Goal: Task Accomplishment & Management: Use online tool/utility

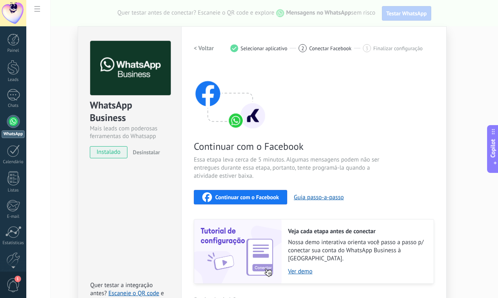
click at [260, 200] on div "Continuar com o Facebook" at bounding box center [240, 197] width 76 height 10
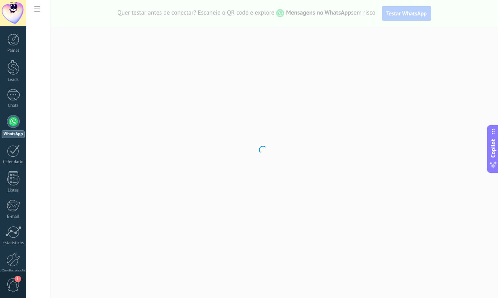
click at [121, 158] on div at bounding box center [261, 149] width 471 height 298
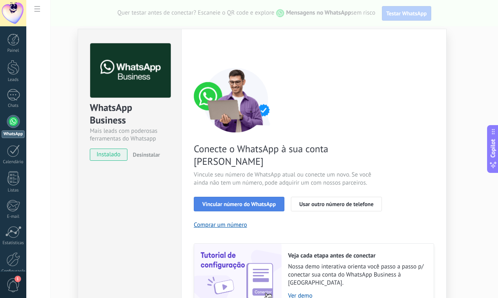
click at [238, 201] on span "Vincular número do WhatsApp" at bounding box center [239, 204] width 74 height 6
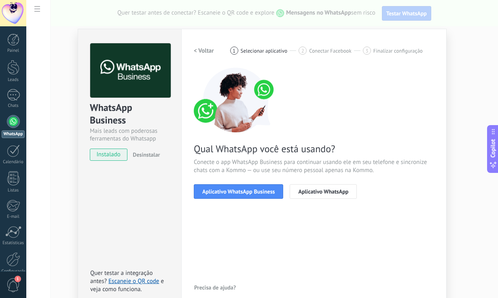
click at [238, 192] on span "Aplicativo WhatsApp Business" at bounding box center [238, 191] width 72 height 6
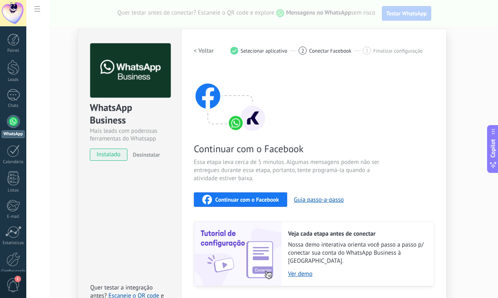
click at [238, 197] on span "Continuar com o Facebook" at bounding box center [246, 199] width 63 height 6
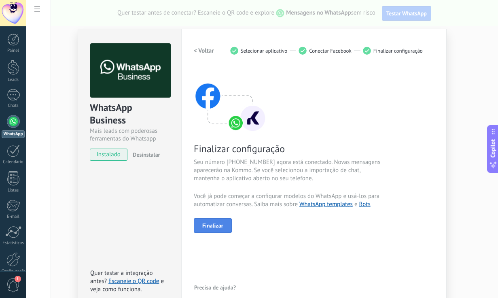
click at [207, 227] on span "Finalizar" at bounding box center [212, 225] width 21 height 6
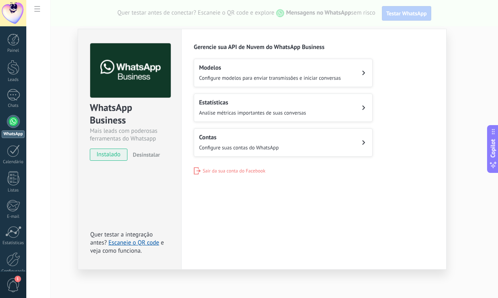
click at [295, 140] on button "Contas Configure suas contas do WhatsApp" at bounding box center [283, 142] width 179 height 28
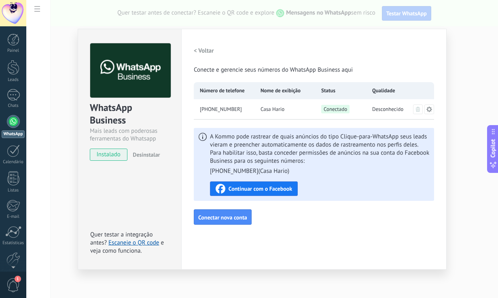
click at [297, 228] on div "Configurações Autorização This tab logs the users who have granted integration …" at bounding box center [313, 149] width 265 height 241
click at [310, 184] on div "A Kommo pode rastrear de quais anúncios do tipo Clique-para-WhatsApp seus leads…" at bounding box center [319, 164] width 219 height 63
click at [302, 211] on div "< Voltar Conecte e gerencie seus números do WhatsApp Business aqui Número de te…" at bounding box center [314, 133] width 240 height 181
click at [264, 229] on div "Configurações Autorização This tab logs the users who have granted integration …" at bounding box center [313, 149] width 265 height 241
click at [283, 191] on span "Continuar com o Facebook" at bounding box center [259, 189] width 63 height 6
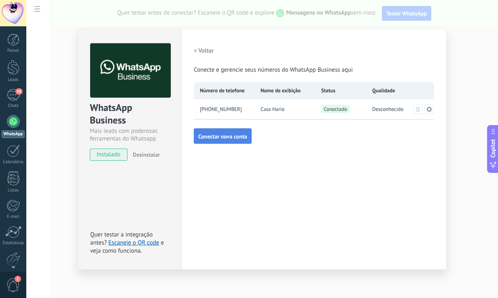
click at [230, 137] on span "Conectar nova conta" at bounding box center [222, 136] width 49 height 6
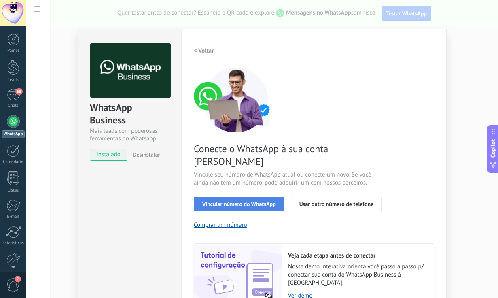
click at [267, 201] on span "Vincular número do WhatsApp" at bounding box center [239, 204] width 74 height 6
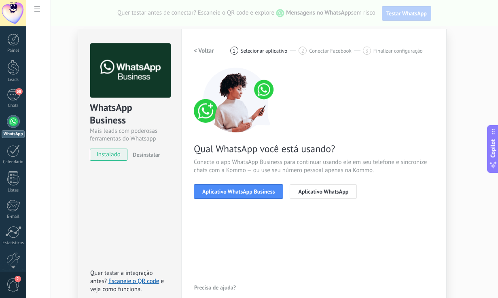
click at [267, 192] on span "Aplicativo WhatsApp Business" at bounding box center [238, 191] width 72 height 6
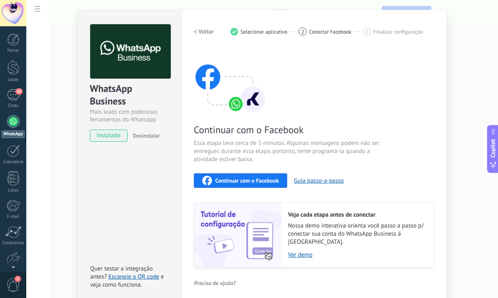
scroll to position [18, 0]
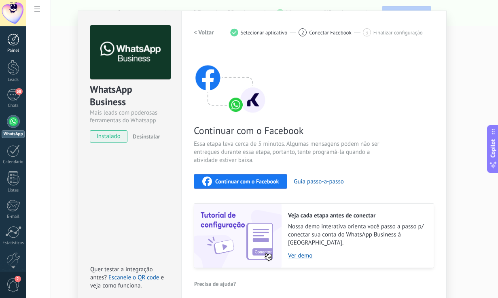
click at [15, 39] on div at bounding box center [13, 40] width 12 height 12
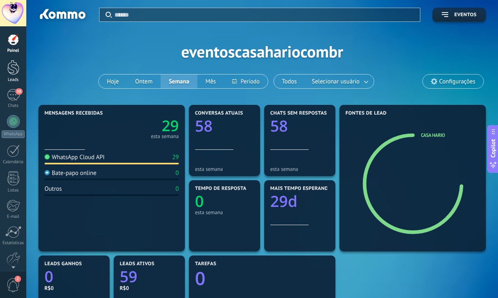
click at [14, 68] on div at bounding box center [13, 67] width 12 height 15
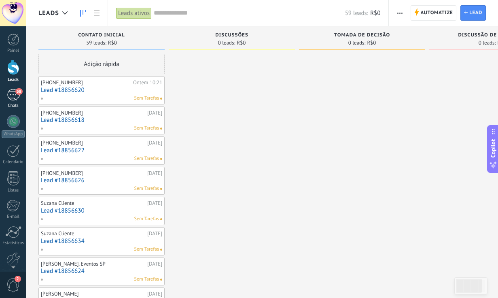
click at [15, 94] on div "58" at bounding box center [13, 95] width 13 height 12
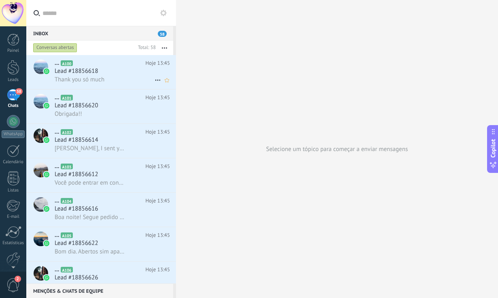
click at [90, 77] on span "Thank you só much" at bounding box center [80, 80] width 50 height 8
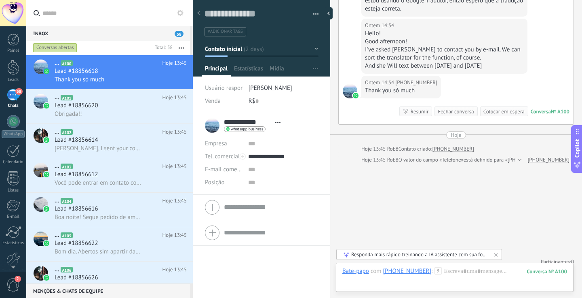
scroll to position [413, 0]
click at [141, 113] on div "Obrigada!!" at bounding box center [121, 114] width 132 height 8
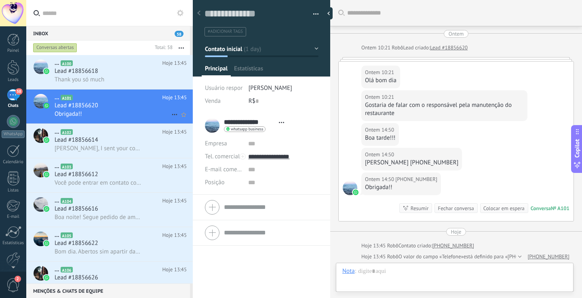
scroll to position [104, 0]
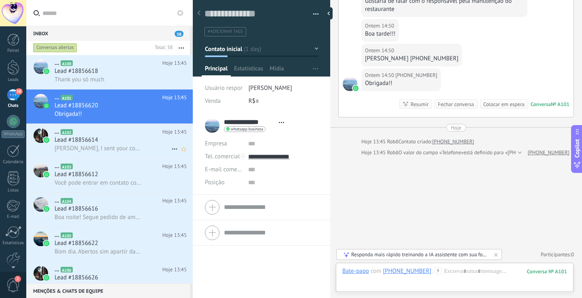
click at [140, 127] on div "... A102 Hoje 13:45 Lead #18856614 [PERSON_NAME], I sent your contact to the pe…" at bounding box center [124, 141] width 138 height 34
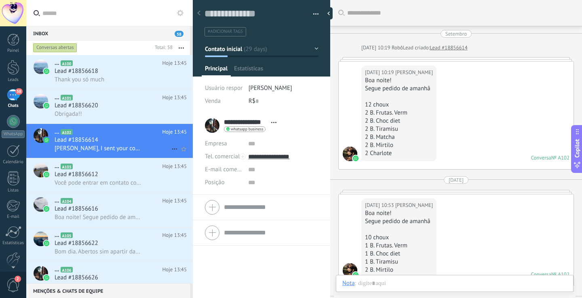
scroll to position [2047, 0]
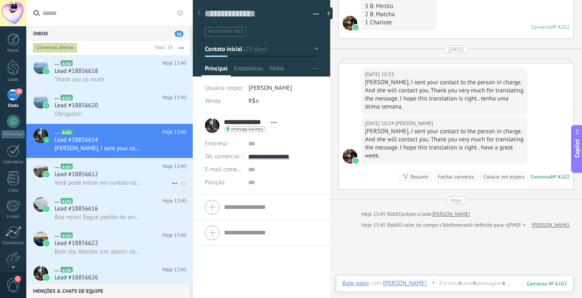
click at [128, 177] on div "Lead #18856612" at bounding box center [121, 174] width 132 height 8
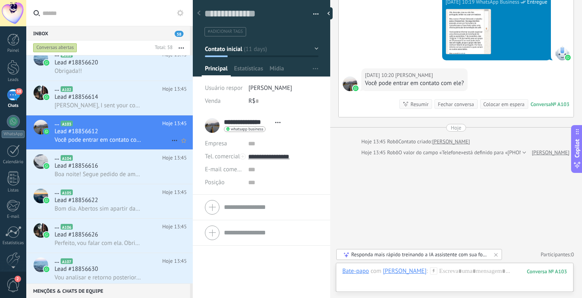
scroll to position [44, 0]
click at [128, 179] on div "... A104 Hoje 13:45 Lead #18856616 Boa noite! Segue pedido de amanhã 15 choux 1…" at bounding box center [124, 166] width 138 height 34
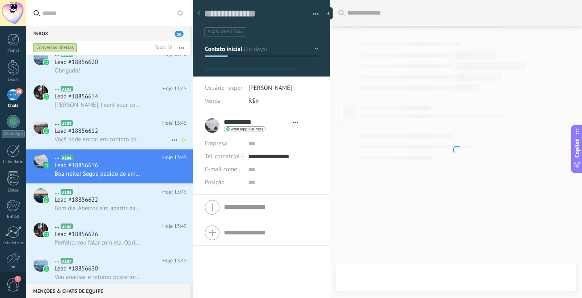
click at [133, 135] on div "Lead #18856612" at bounding box center [121, 131] width 132 height 8
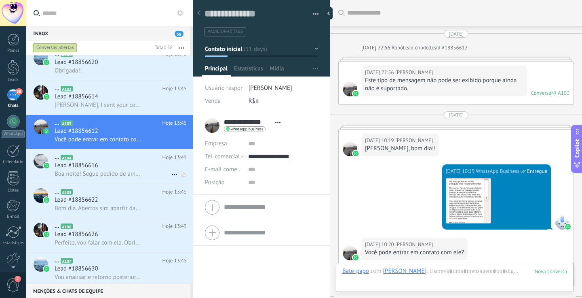
scroll to position [169, 0]
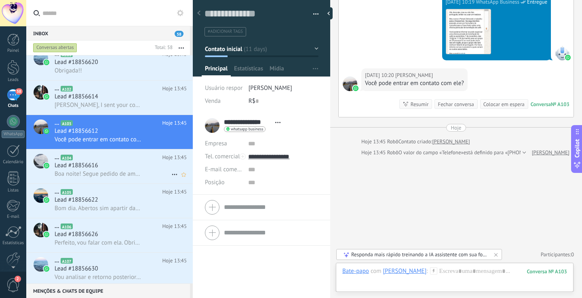
click at [128, 160] on h2 "... A104" at bounding box center [109, 157] width 108 height 8
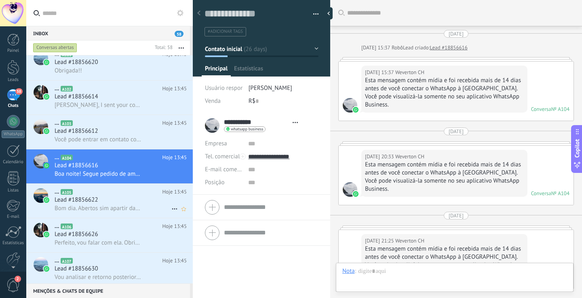
scroll to position [695, 0]
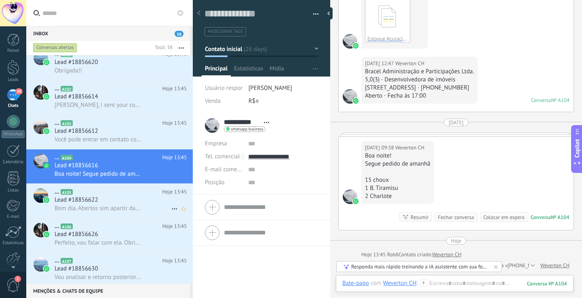
click at [119, 203] on div "Lead #18856622" at bounding box center [121, 200] width 132 height 8
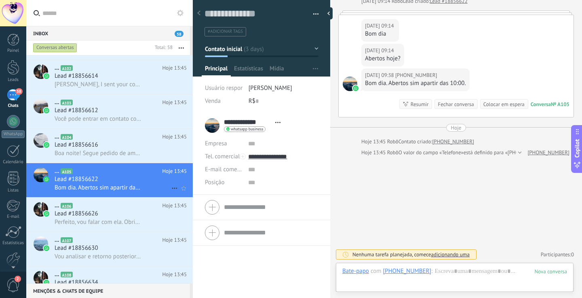
scroll to position [66, 0]
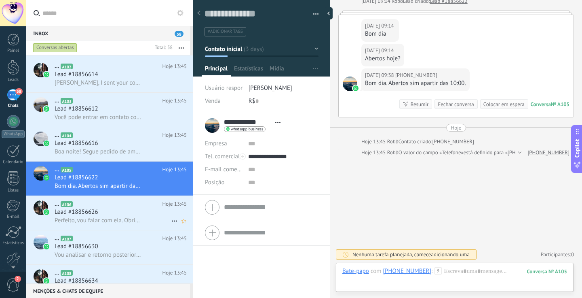
click at [119, 205] on h2 "... A106" at bounding box center [109, 204] width 108 height 8
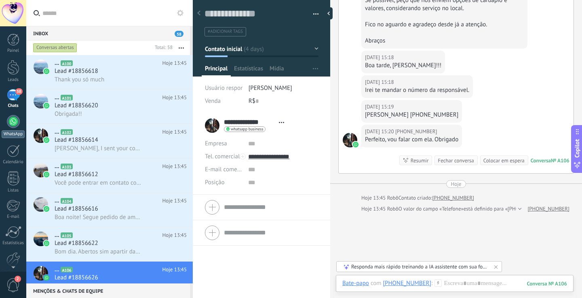
click at [14, 126] on div at bounding box center [13, 121] width 13 height 13
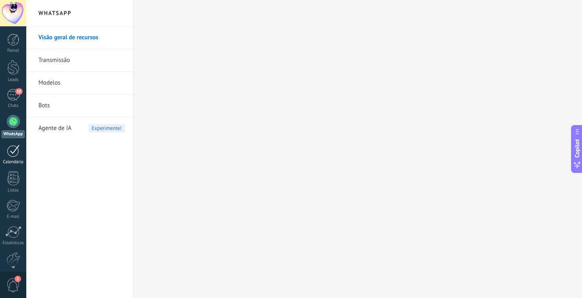
click at [9, 155] on div at bounding box center [13, 150] width 13 height 13
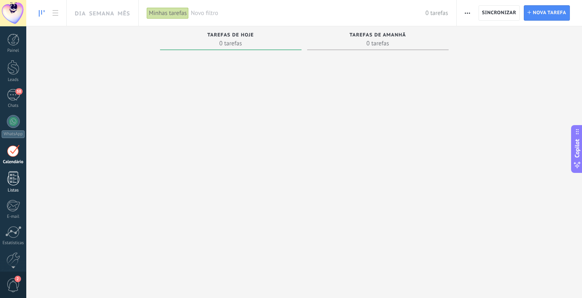
click at [11, 176] on div at bounding box center [13, 178] width 12 height 14
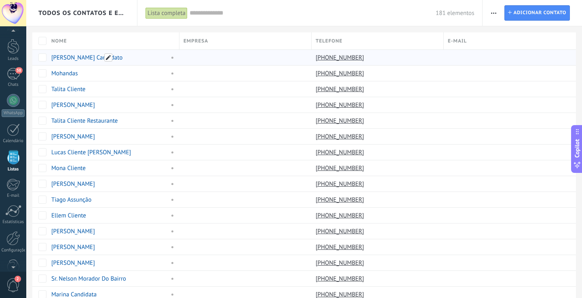
click at [107, 57] on span at bounding box center [108, 57] width 8 height 8
click at [160, 53] on div "**********" at bounding box center [113, 57] width 125 height 13
click at [84, 56] on link "[PERSON_NAME] Candidato" at bounding box center [86, 58] width 71 height 8
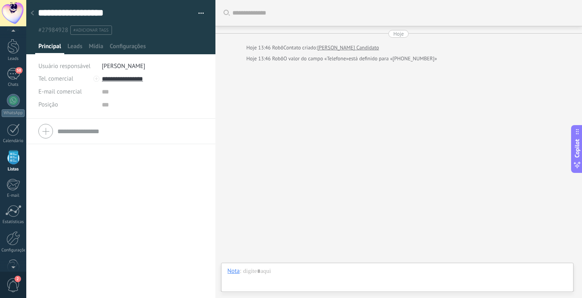
click at [59, 107] on div "Posição" at bounding box center [66, 104] width 57 height 13
click at [198, 11] on button "button" at bounding box center [198, 13] width 12 height 12
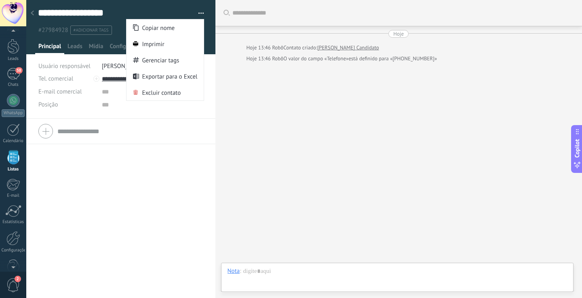
click at [141, 179] on div "Tel. comercial Comercial direto Celular Faz Casa Outros Tel. comercial Ligar Co…" at bounding box center [120, 207] width 189 height 179
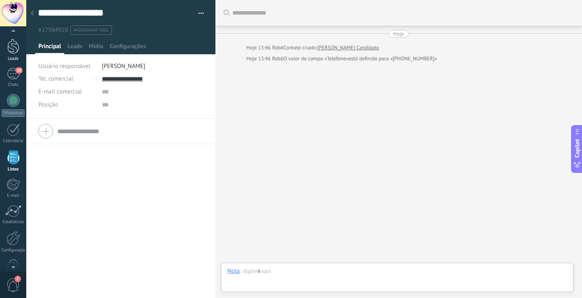
click at [13, 51] on div at bounding box center [13, 46] width 12 height 15
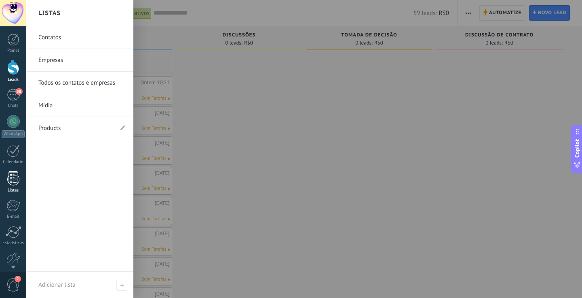
click at [15, 181] on div at bounding box center [13, 178] width 12 height 14
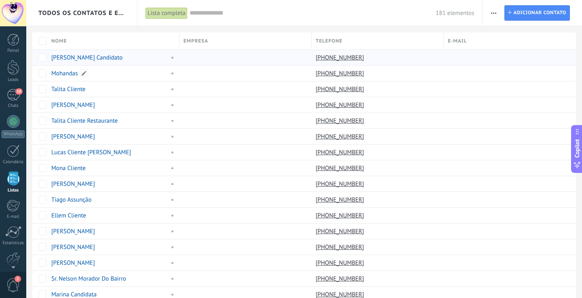
scroll to position [21, 0]
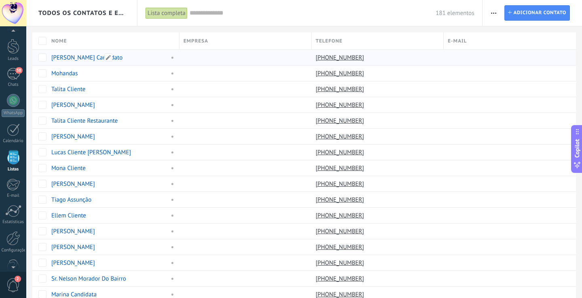
click at [69, 60] on link "[PERSON_NAME] Candidato" at bounding box center [86, 58] width 71 height 8
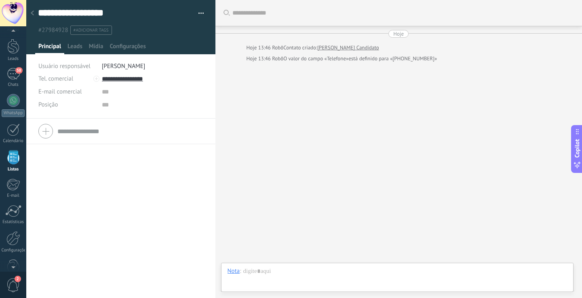
click at [36, 17] on div at bounding box center [32, 14] width 11 height 16
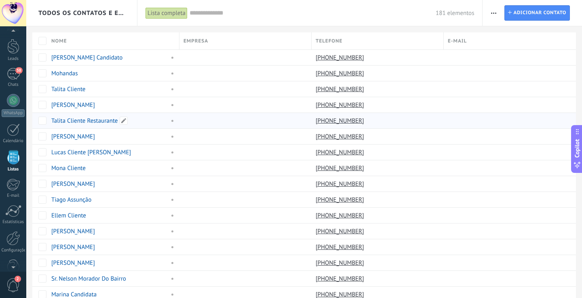
click at [80, 117] on link "Talita Cliente Restaurante" at bounding box center [84, 121] width 67 height 8
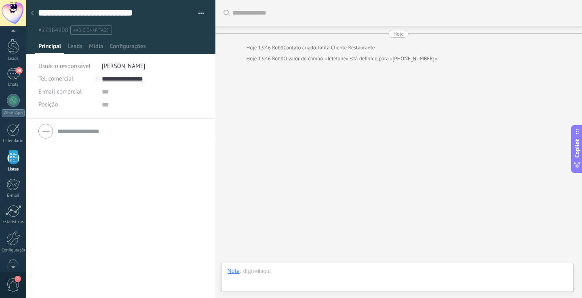
click at [32, 11] on icon at bounding box center [32, 13] width 3 height 5
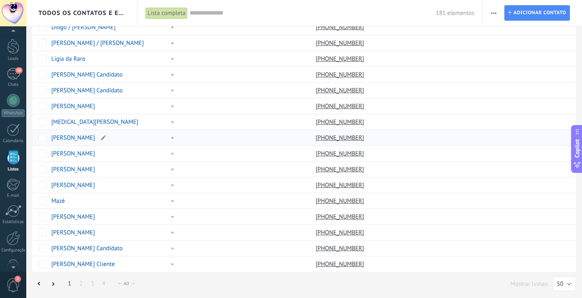
scroll to position [566, 0]
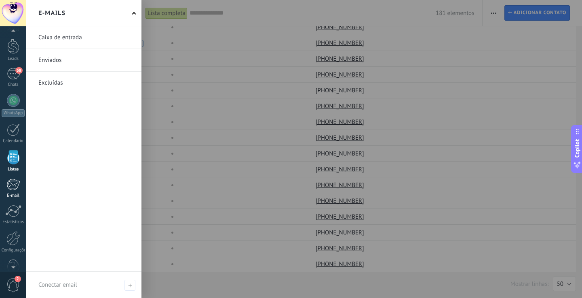
click at [12, 185] on div at bounding box center [12, 184] width 13 height 12
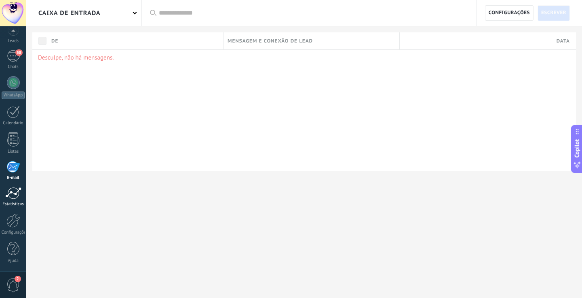
click at [14, 191] on div at bounding box center [13, 193] width 16 height 12
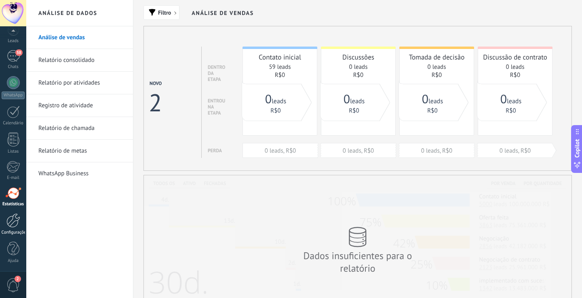
click at [12, 221] on div at bounding box center [13, 220] width 14 height 14
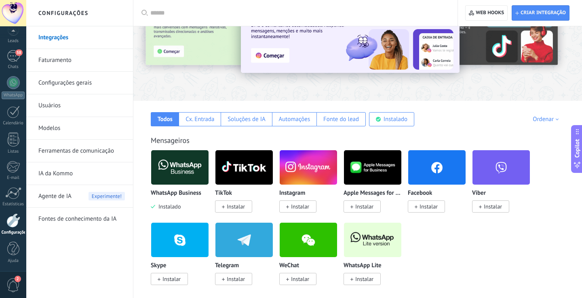
scroll to position [73, 0]
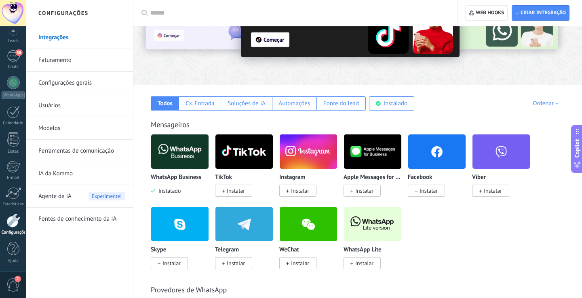
click at [299, 189] on span "Instalar" at bounding box center [300, 190] width 18 height 7
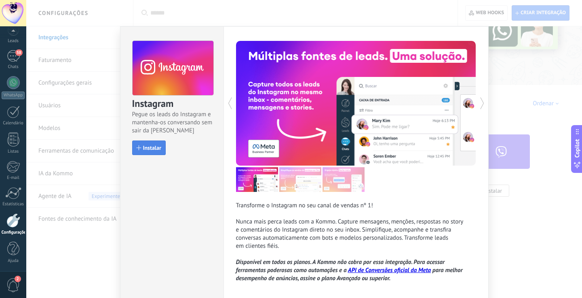
click at [154, 145] on span "Instalar" at bounding box center [152, 148] width 18 height 6
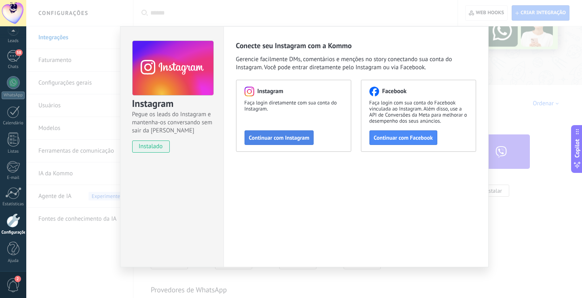
click at [297, 138] on span "Continuar com Instagram" at bounding box center [279, 138] width 61 height 6
click at [299, 137] on span "Continuar com Instagram" at bounding box center [279, 138] width 61 height 6
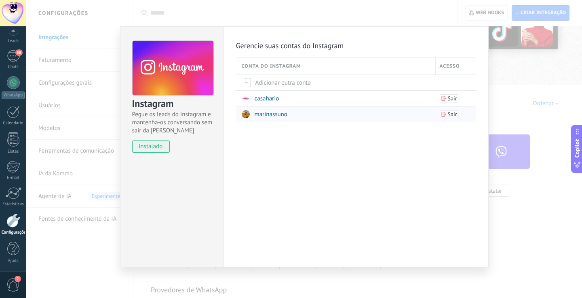
click at [447, 115] on span "Sair" at bounding box center [449, 114] width 16 height 6
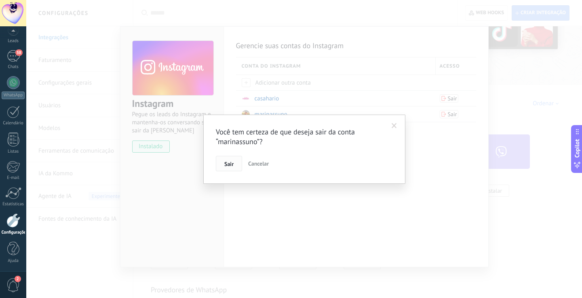
click at [229, 166] on span "Sair" at bounding box center [228, 164] width 9 height 6
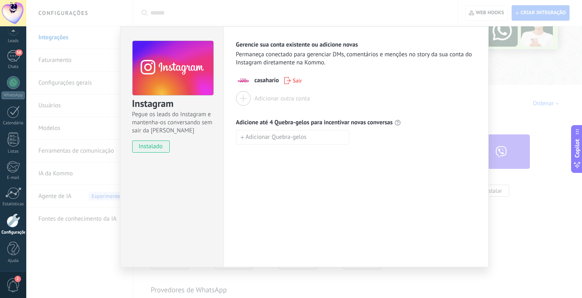
click at [497, 78] on div "Instagram Pegue os leads do Instagram e mantenha-os conversando sem sair da Kom…" at bounding box center [304, 149] width 556 height 298
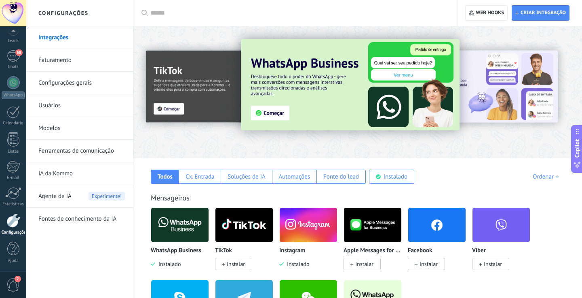
scroll to position [0, 0]
click at [17, 54] on span "58" at bounding box center [18, 52] width 7 height 6
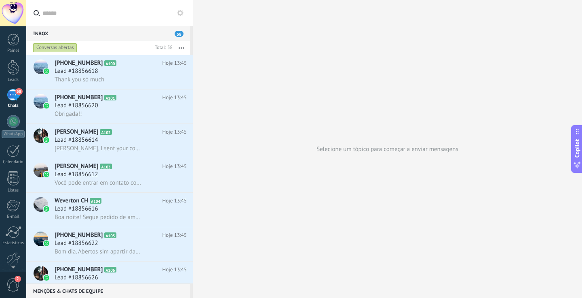
click at [127, 32] on div "Inbox 58" at bounding box center [108, 33] width 164 height 15
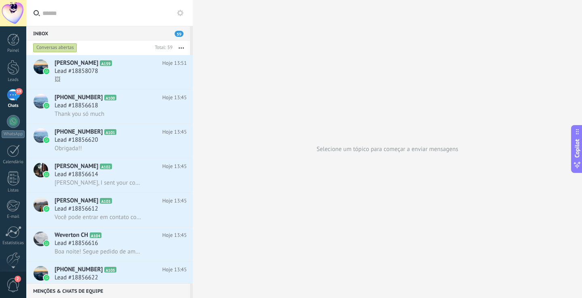
click at [13, 94] on div "59" at bounding box center [13, 95] width 13 height 12
click at [82, 82] on div "🖼" at bounding box center [121, 79] width 132 height 8
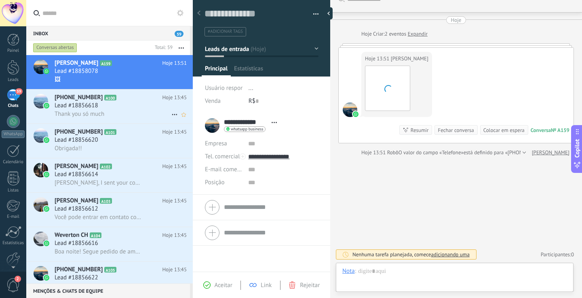
scroll to position [12, 0]
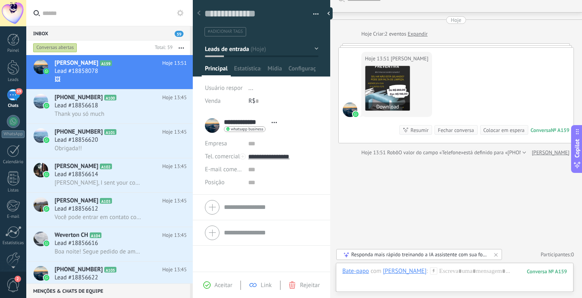
click at [389, 99] on img at bounding box center [387, 88] width 44 height 44
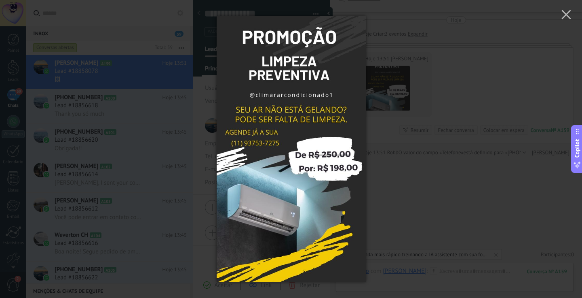
click at [400, 173] on div at bounding box center [291, 149] width 582 height 298
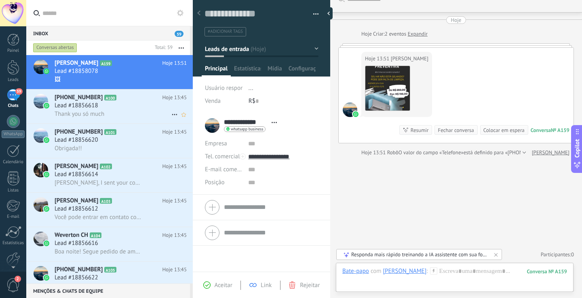
click at [108, 103] on div "Lead #18856618" at bounding box center [121, 105] width 132 height 8
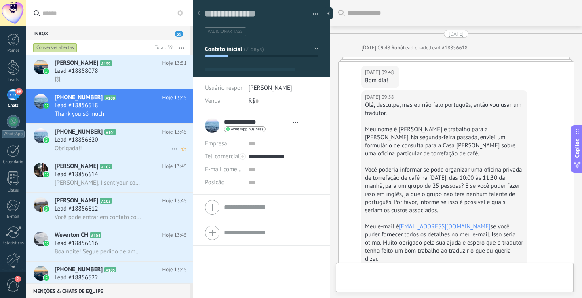
scroll to position [357, 0]
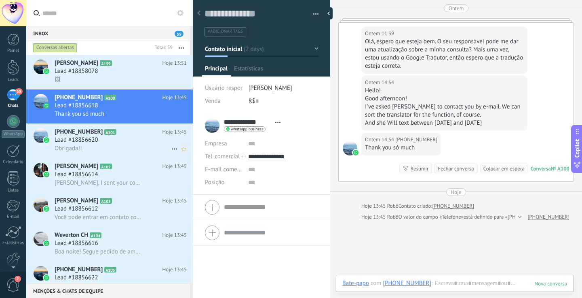
click at [110, 143] on div "Lead #18856620" at bounding box center [121, 140] width 132 height 8
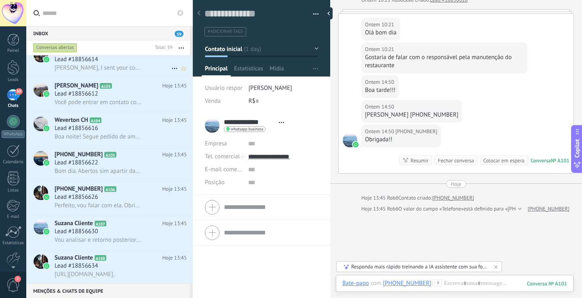
scroll to position [117, 0]
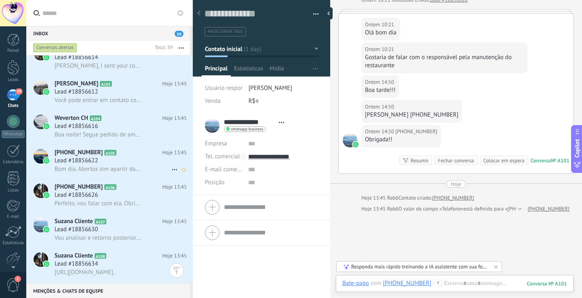
click at [104, 172] on span "Bom dia. Abertos sim apartir das 10:00." at bounding box center [99, 169] width 88 height 8
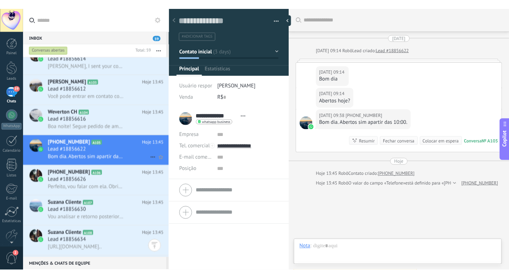
scroll to position [46, 0]
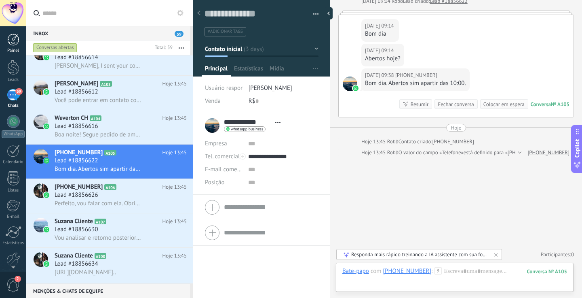
click at [14, 44] on div at bounding box center [13, 40] width 12 height 12
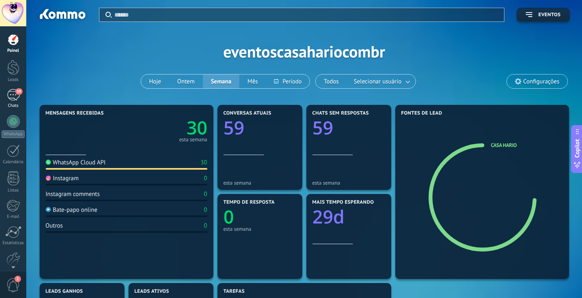
click at [14, 92] on div "59" at bounding box center [13, 95] width 13 height 12
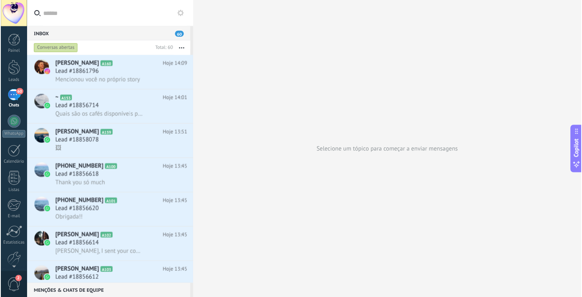
scroll to position [8, 0]
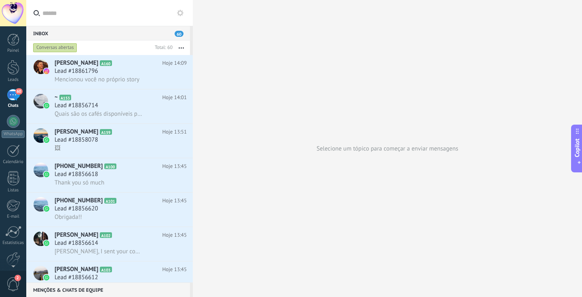
click at [340, 82] on div "Selecione um tópico para começar a enviar mensagens" at bounding box center [387, 148] width 389 height 297
click at [14, 115] on div at bounding box center [13, 121] width 13 height 13
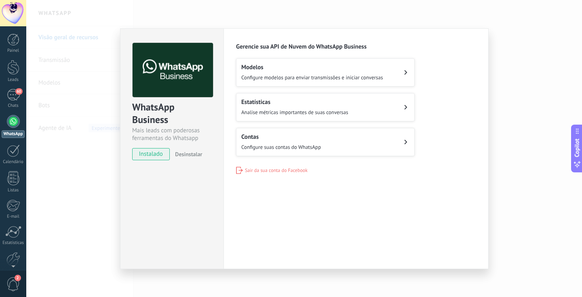
click at [300, 147] on span "Configure suas contas do WhatsApp" at bounding box center [281, 146] width 80 height 7
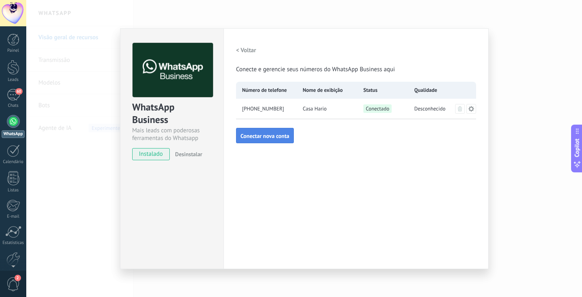
click at [276, 138] on span "Conectar nova conta" at bounding box center [265, 136] width 49 height 6
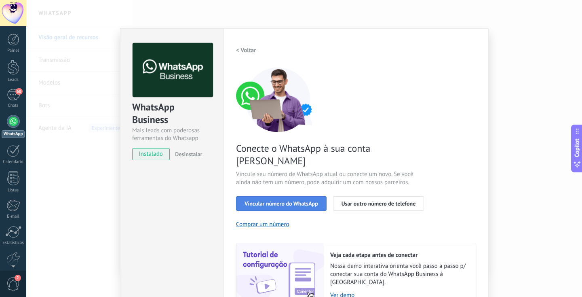
click at [289, 200] on span "Vincular número do WhatsApp" at bounding box center [282, 203] width 74 height 6
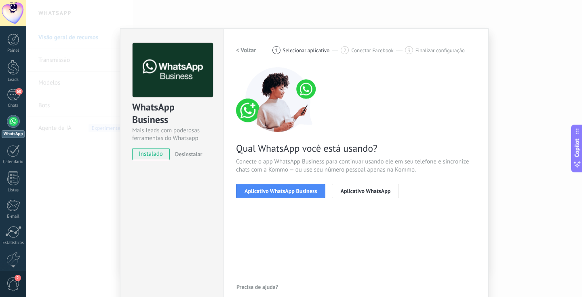
click at [289, 194] on span "Aplicativo WhatsApp Business" at bounding box center [281, 191] width 72 height 6
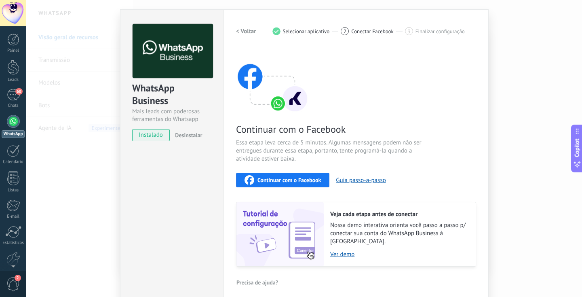
scroll to position [19, 0]
click at [308, 181] on span "Continuar com o Facebook" at bounding box center [288, 180] width 63 height 6
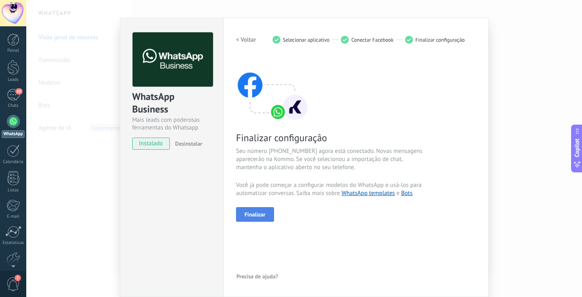
click at [263, 211] on span "Finalizar" at bounding box center [255, 214] width 21 height 6
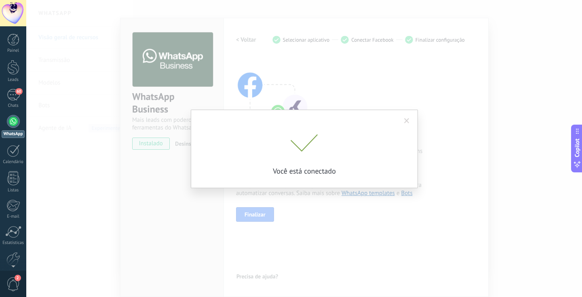
click at [408, 119] on span at bounding box center [406, 121] width 5 height 6
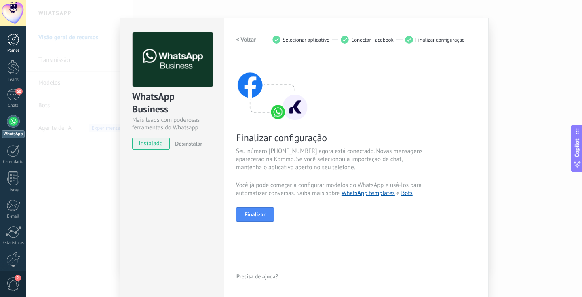
click at [17, 42] on div at bounding box center [13, 40] width 12 height 12
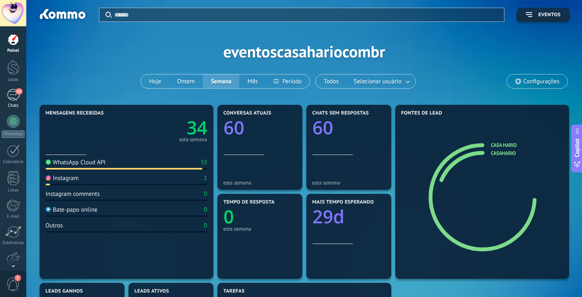
click at [17, 97] on div "60" at bounding box center [13, 95] width 13 height 12
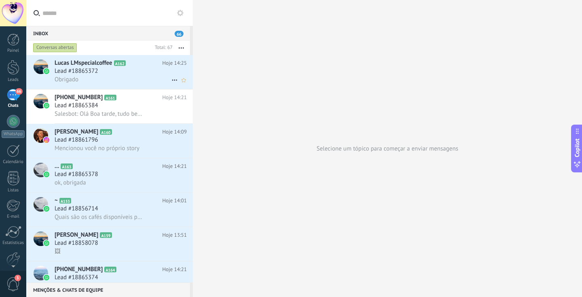
click at [126, 76] on div "Obrigado" at bounding box center [121, 79] width 132 height 8
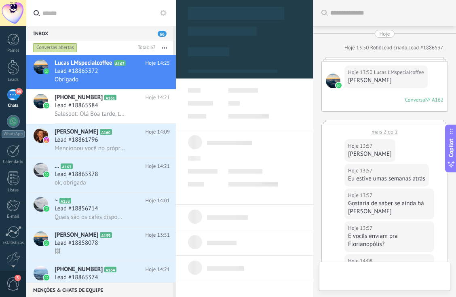
scroll to position [558, 0]
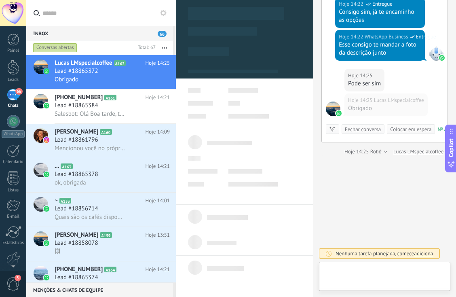
type textarea "**********"
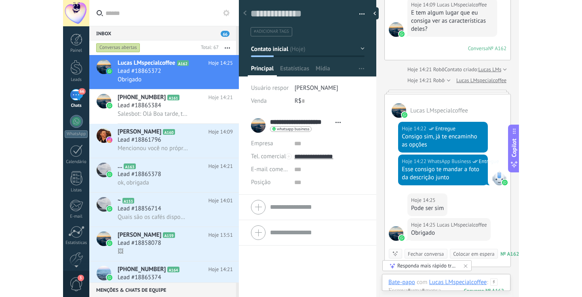
scroll to position [433, 0]
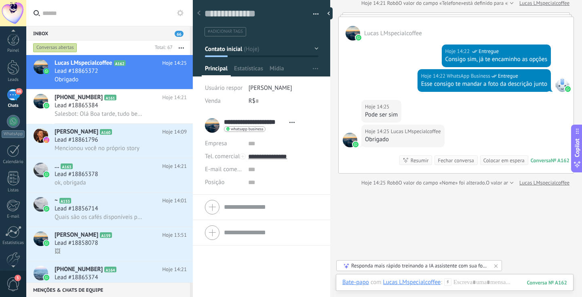
click at [11, 262] on div at bounding box center [13, 264] width 26 height 12
click at [14, 225] on div at bounding box center [13, 219] width 14 height 14
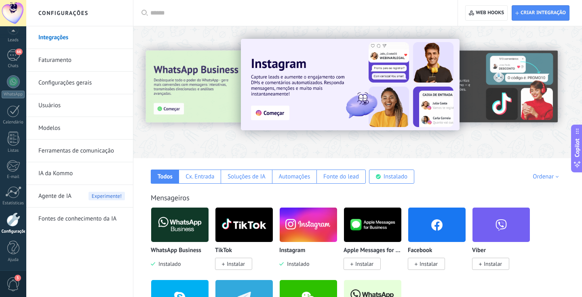
click at [61, 203] on span "Agente de IA" at bounding box center [54, 196] width 33 height 23
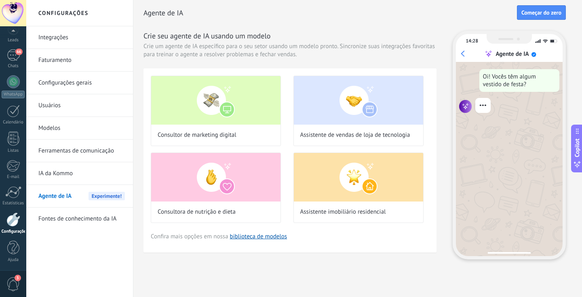
click at [497, 13] on span "Começar do zero" at bounding box center [541, 13] width 40 height 6
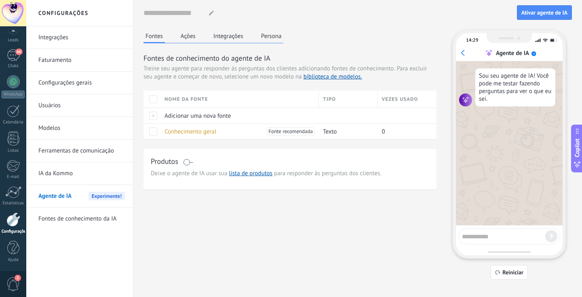
click at [195, 39] on button "Ações" at bounding box center [188, 36] width 19 height 12
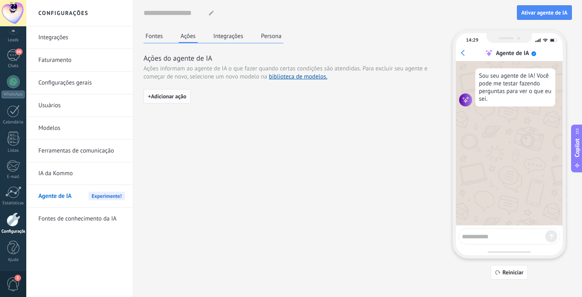
click at [171, 95] on span "+ Adicionar ação" at bounding box center [167, 96] width 38 height 6
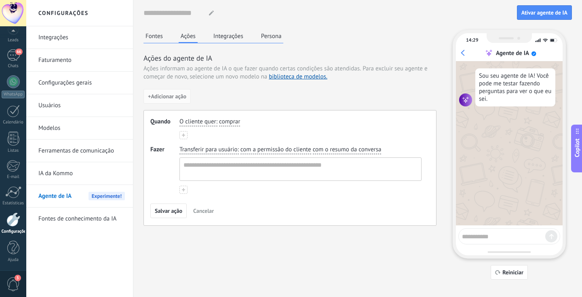
scroll to position [9, 0]
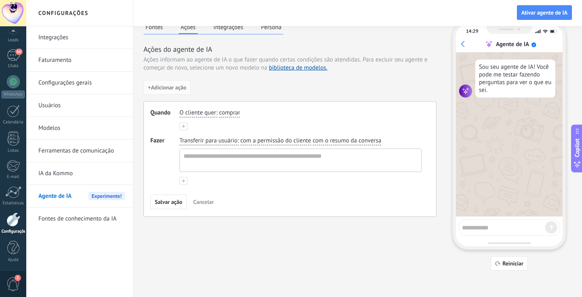
click at [201, 142] on span "Transferir para usuário" at bounding box center [208, 141] width 58 height 8
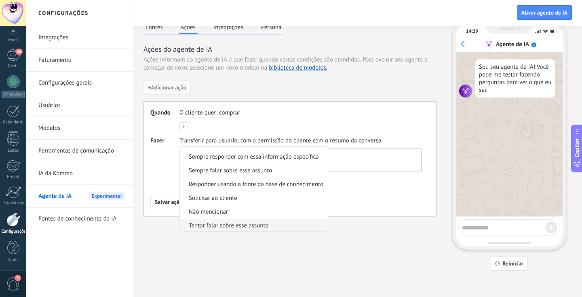
scroll to position [25, 0]
click at [255, 264] on div "Fontes Ações Integrações Persona Ações do agente de IA Ações informam ao agente…" at bounding box center [357, 145] width 428 height 249
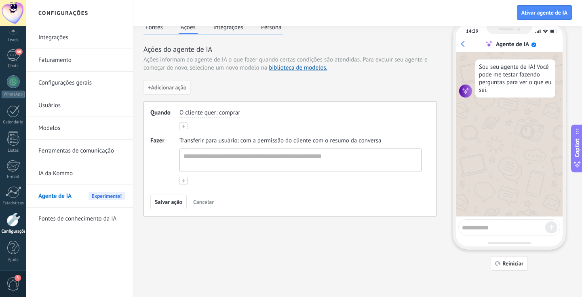
click at [203, 205] on span "Cancelar" at bounding box center [203, 202] width 21 height 6
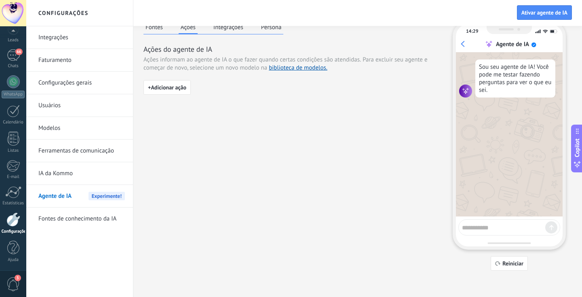
click at [224, 32] on button "Integrações" at bounding box center [228, 27] width 34 height 12
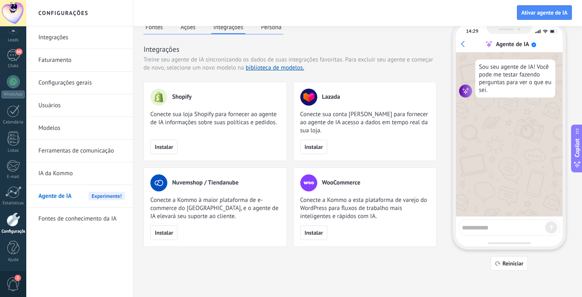
click at [273, 32] on button "Persona" at bounding box center [271, 27] width 25 height 12
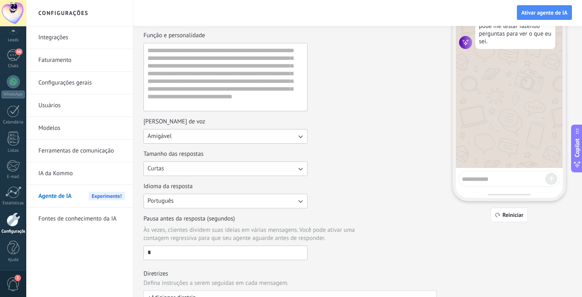
scroll to position [92, 0]
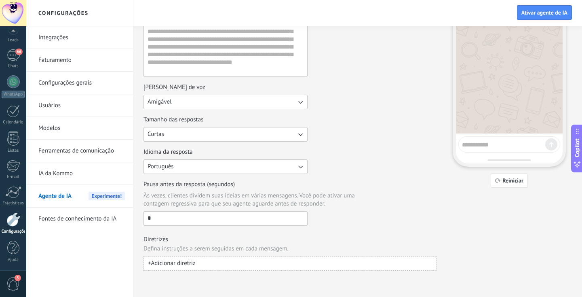
click at [179, 265] on span "+ Adicionar diretriz" at bounding box center [172, 263] width 48 height 8
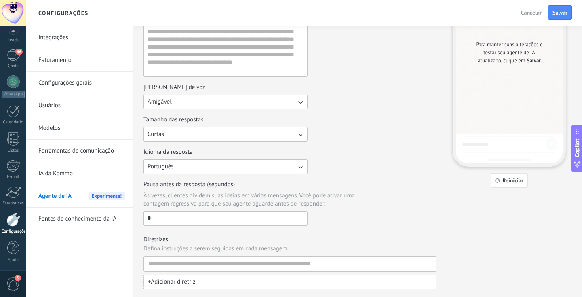
scroll to position [110, 0]
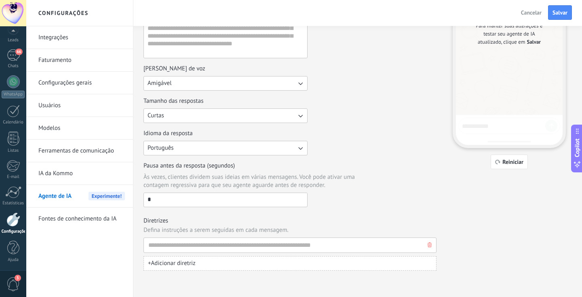
click at [430, 246] on use "button" at bounding box center [430, 244] width 4 height 5
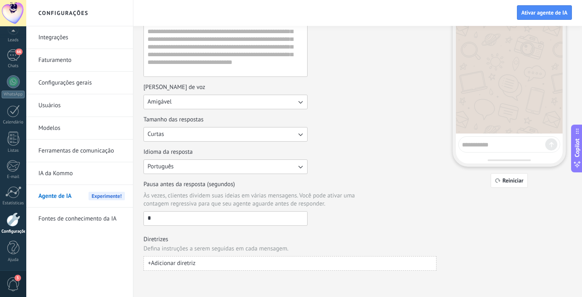
scroll to position [0, 0]
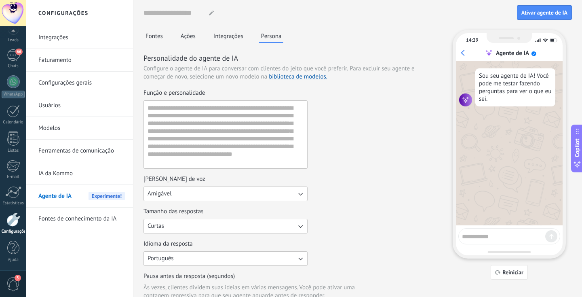
click at [155, 38] on button "Fontes" at bounding box center [153, 36] width 21 height 12
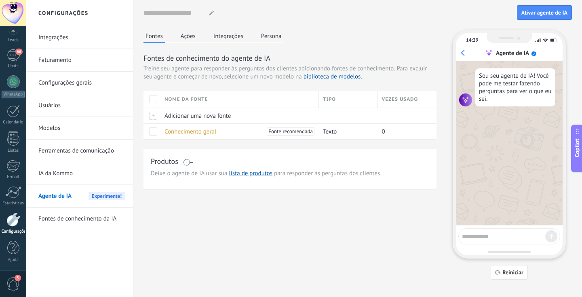
click at [188, 163] on span at bounding box center [188, 162] width 10 height 6
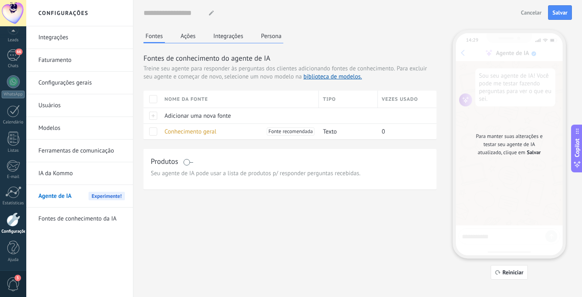
click at [188, 162] on span at bounding box center [188, 162] width 10 height 6
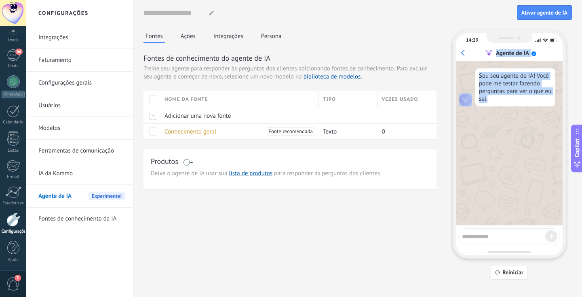
drag, startPoint x: 549, startPoint y: 37, endPoint x: 546, endPoint y: 123, distance: 85.7
click at [497, 123] on div "14:29 Agente de IA Sou seu agente de IA! Você pode me testar fazendo perguntas …" at bounding box center [509, 144] width 113 height 228
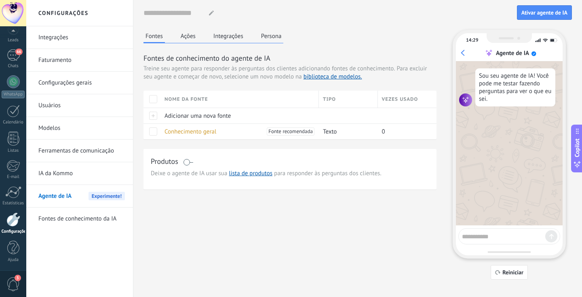
click at [416, 86] on div "Fontes de conhecimento do agente de IA Treine seu agente para responder às perg…" at bounding box center [289, 96] width 293 height 86
drag, startPoint x: 546, startPoint y: 123, endPoint x: 188, endPoint y: 36, distance: 368.1
click at [188, 36] on button "Ações" at bounding box center [188, 36] width 19 height 12
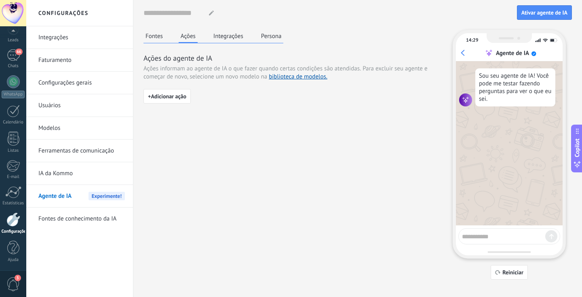
click at [172, 99] on span "+ Adicionar ação" at bounding box center [167, 96] width 38 height 6
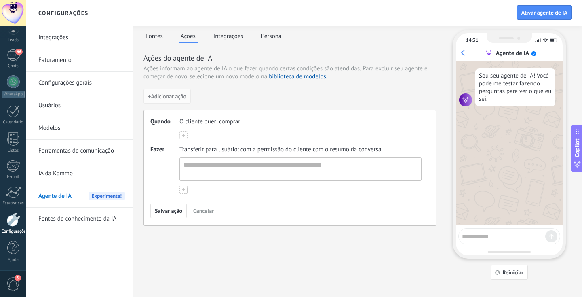
scroll to position [9, 0]
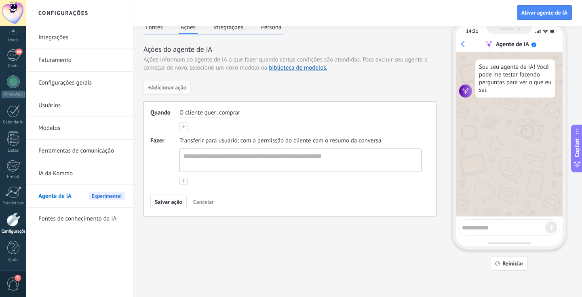
click at [206, 203] on span "Cancelar" at bounding box center [203, 202] width 21 height 6
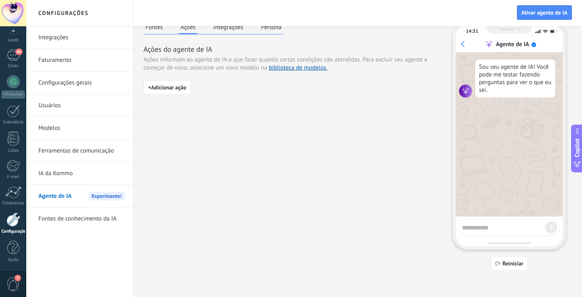
drag, startPoint x: 172, startPoint y: 99, endPoint x: 155, endPoint y: 29, distance: 72.4
click at [155, 29] on button "Fontes" at bounding box center [153, 27] width 21 height 12
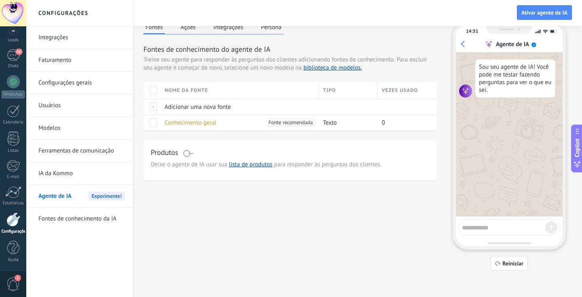
click at [177, 107] on span "Adicionar uma nova fonte" at bounding box center [198, 107] width 66 height 8
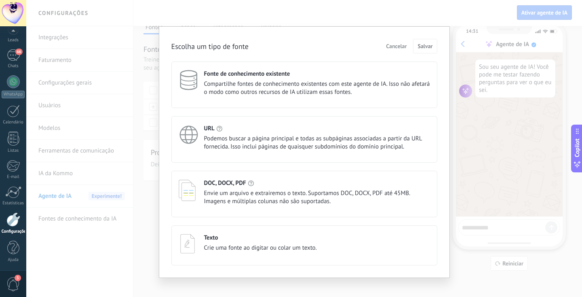
click at [219, 144] on span "Podemos buscar a página principal e todas as subpáginas associadas a partir da …" at bounding box center [317, 143] width 226 height 16
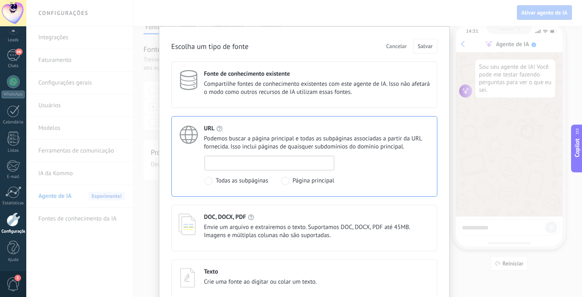
click at [262, 159] on input at bounding box center [269, 162] width 129 height 13
paste input "**********"
type input "**********"
click at [429, 47] on span "Salvar" at bounding box center [425, 46] width 15 height 6
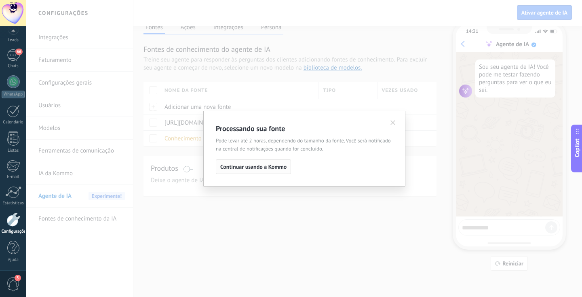
click at [238, 167] on span "Continuar usando a Kommo" at bounding box center [253, 167] width 66 height 6
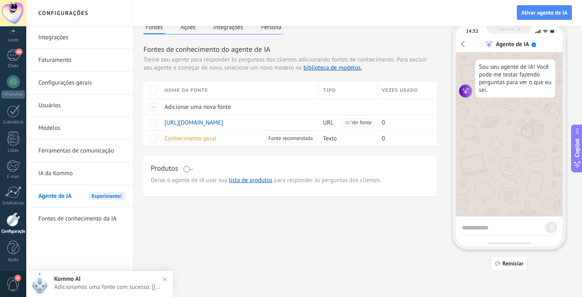
drag, startPoint x: 332, startPoint y: 160, endPoint x: 289, endPoint y: 216, distance: 70.7
click at [289, 217] on div "Fontes Ações Integrações Persona Fontes de conhecimento do agente de IA Treine …" at bounding box center [357, 145] width 428 height 249
click at [197, 124] on span "[URL][DOMAIN_NAME]" at bounding box center [194, 123] width 59 height 8
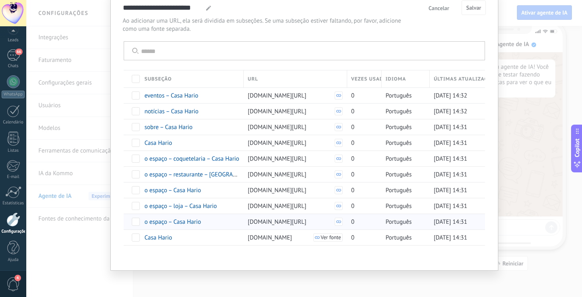
scroll to position [28, 0]
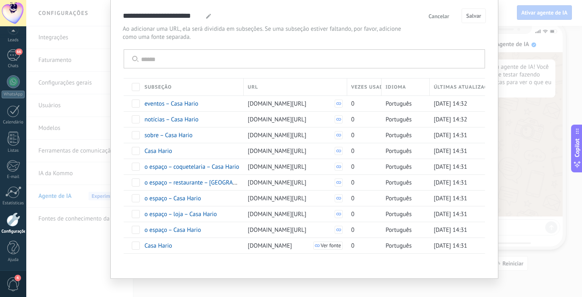
click at [439, 18] on span "Cancelar" at bounding box center [438, 16] width 21 height 6
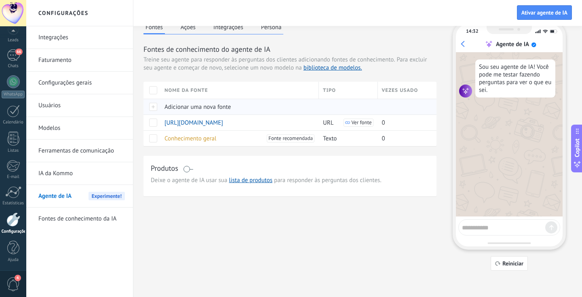
click at [193, 108] on span "Adicionar uma nova fonte" at bounding box center [198, 107] width 66 height 8
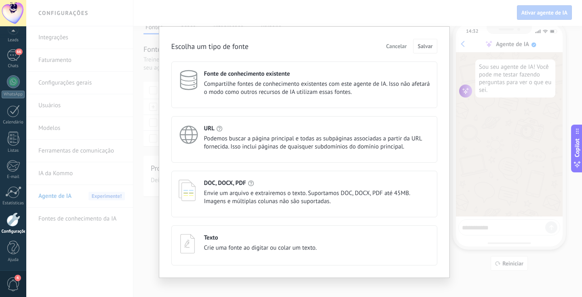
click at [227, 131] on div "URL" at bounding box center [317, 128] width 226 height 8
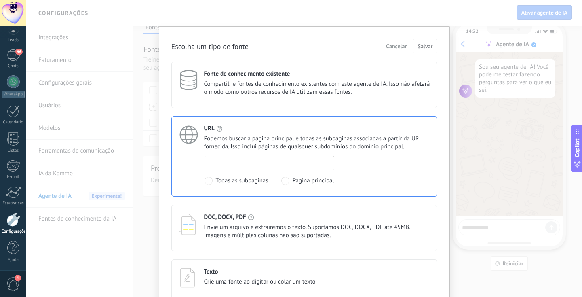
click at [242, 162] on input at bounding box center [269, 162] width 129 height 13
paste input "**********"
type input "**********"
click at [422, 46] on span "Salvar" at bounding box center [425, 46] width 15 height 6
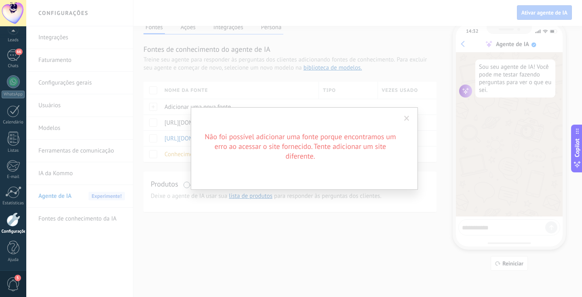
click at [407, 119] on span at bounding box center [406, 119] width 5 height 6
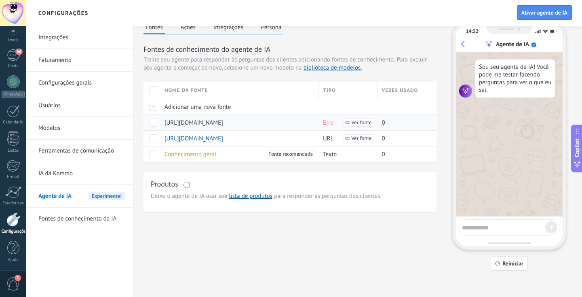
click at [155, 122] on span at bounding box center [153, 122] width 8 height 8
click at [173, 124] on span "Excluir" at bounding box center [177, 122] width 17 height 16
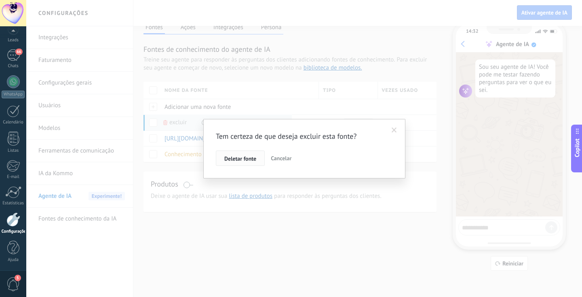
click at [239, 160] on span "Deletar fonte" at bounding box center [240, 159] width 32 height 6
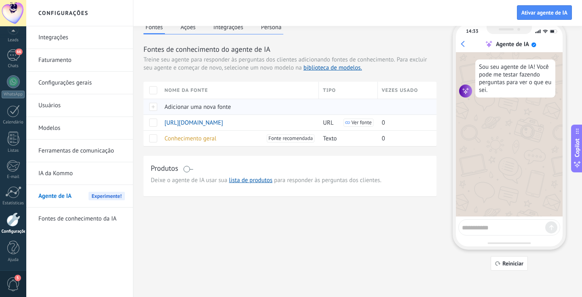
click at [155, 107] on div at bounding box center [151, 107] width 17 height 16
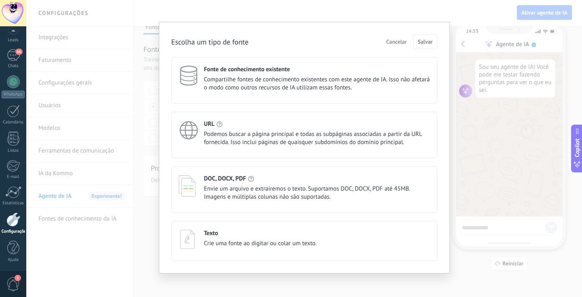
scroll to position [6, 0]
click at [234, 181] on div "DOC, DOCX, PDF Envie um arquivo e extrairemos o texto. Suportamos DOC, DOCX, PD…" at bounding box center [317, 186] width 226 height 26
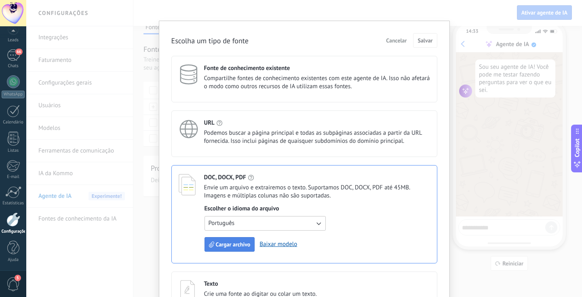
click at [237, 243] on span "Cargar archivo" at bounding box center [233, 244] width 35 height 6
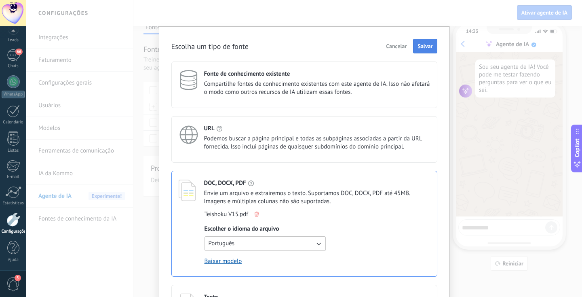
scroll to position [0, 0]
click at [426, 45] on span "Salvar" at bounding box center [425, 46] width 15 height 6
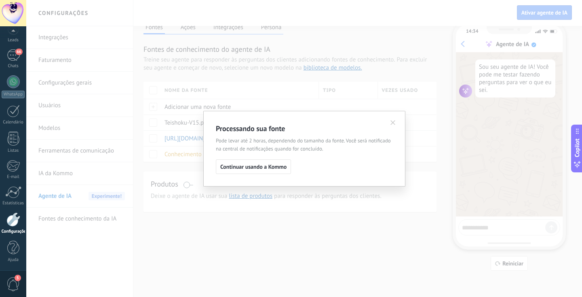
click at [279, 158] on div "Processando sua fonte Pode levar até 2 horas, dependendo do tamanho da fonte. V…" at bounding box center [304, 148] width 177 height 51
click at [269, 171] on button "Continuar usando a Kommo" at bounding box center [253, 166] width 75 height 15
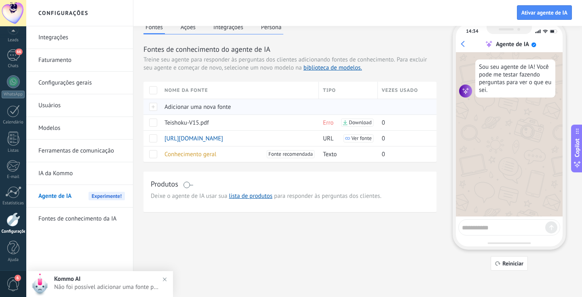
click at [154, 105] on div at bounding box center [151, 107] width 17 height 16
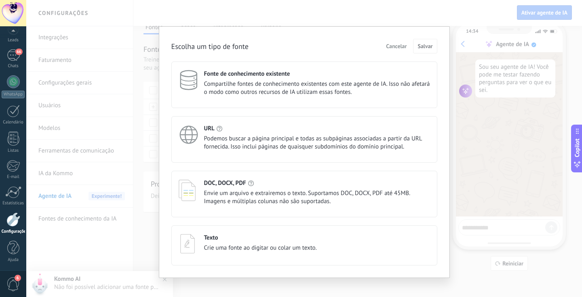
click at [236, 183] on h4 "DOC, DOCX, PDF" at bounding box center [225, 183] width 42 height 8
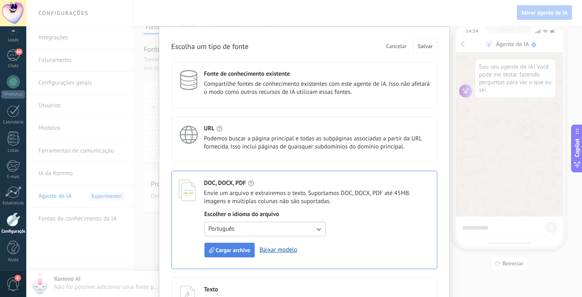
click at [227, 245] on button "Cargar archivo" at bounding box center [230, 250] width 51 height 15
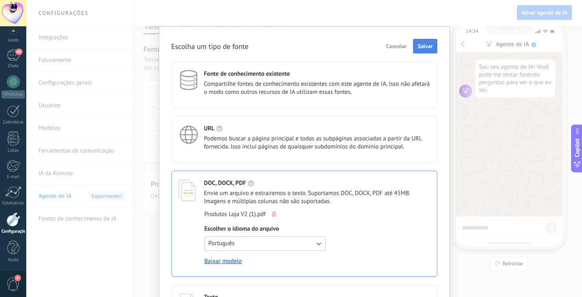
click at [426, 42] on button "Salvar" at bounding box center [425, 46] width 24 height 15
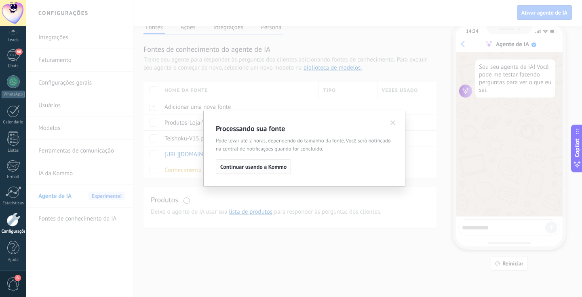
click at [264, 169] on span "Continuar usando a Kommo" at bounding box center [253, 167] width 66 height 6
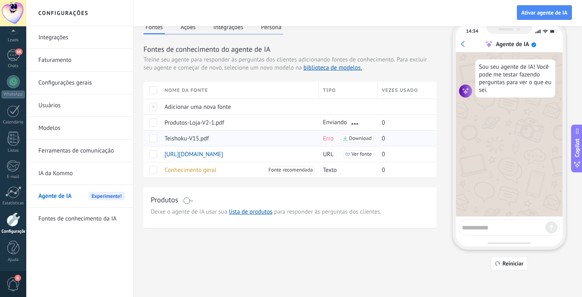
click at [327, 139] on span "Erro" at bounding box center [328, 139] width 11 height 8
click at [153, 138] on span at bounding box center [153, 138] width 8 height 8
click at [154, 119] on span at bounding box center [153, 122] width 8 height 8
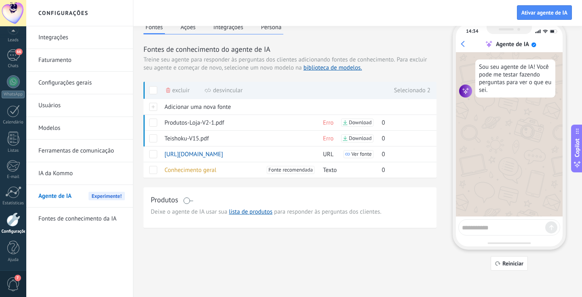
click at [175, 90] on span "Excluir" at bounding box center [180, 90] width 17 height 16
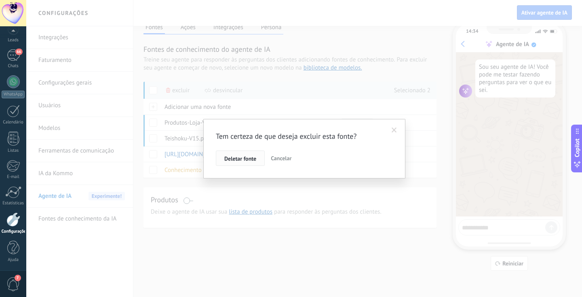
click at [232, 158] on span "Deletar fonte" at bounding box center [240, 159] width 32 height 6
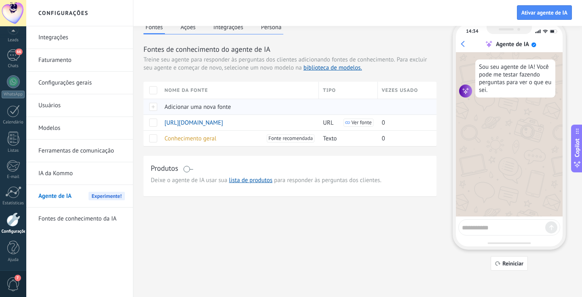
click at [152, 108] on div at bounding box center [151, 107] width 17 height 16
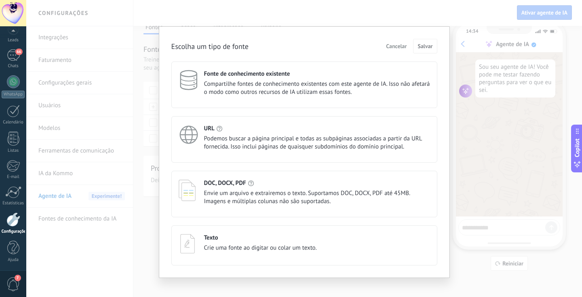
click at [217, 238] on div "Texto" at bounding box center [260, 238] width 113 height 8
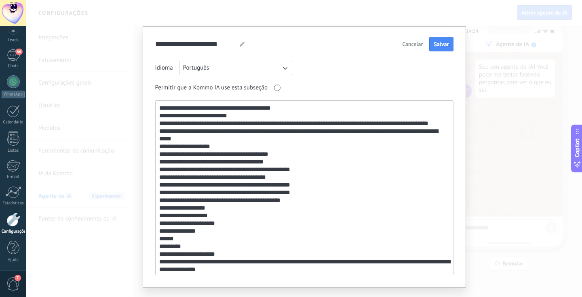
scroll to position [654, 0]
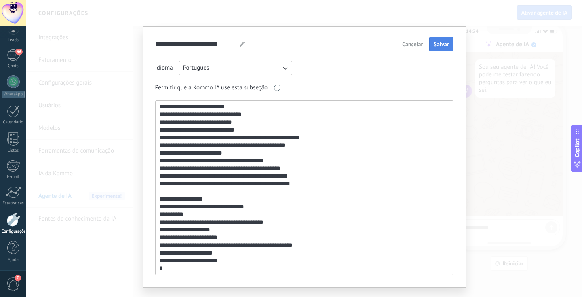
type textarea "**********"
click at [443, 45] on span "Salvar" at bounding box center [441, 44] width 15 height 6
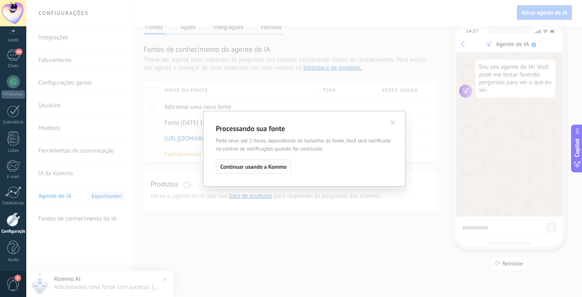
click at [265, 168] on span "Continuar usando a Kommo" at bounding box center [253, 167] width 66 height 6
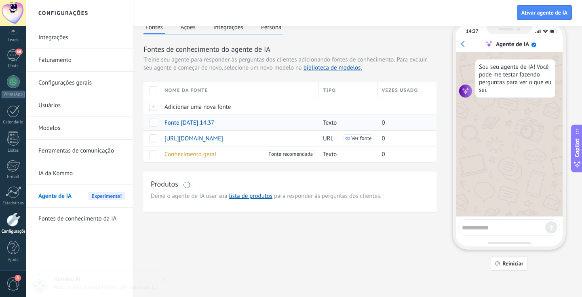
click at [214, 124] on span "Fonte [DATE] 14:37" at bounding box center [190, 123] width 50 height 8
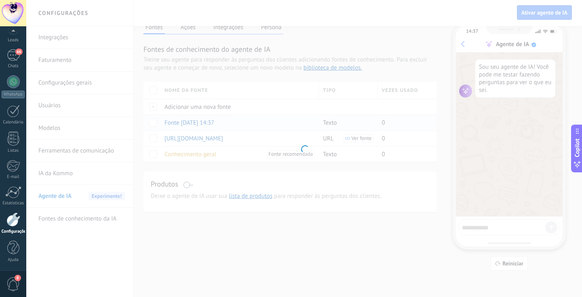
type textarea "**********"
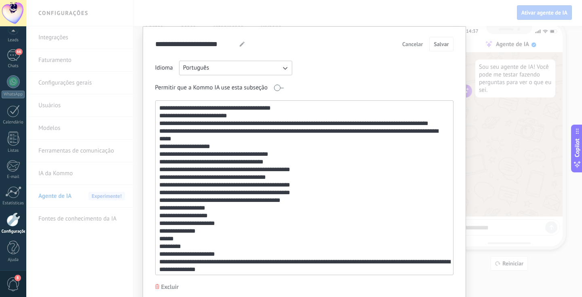
click at [240, 47] on div at bounding box center [241, 44] width 12 height 15
click at [240, 44] on icon at bounding box center [242, 44] width 5 height 5
type input "********"
click at [439, 40] on button "Salvar" at bounding box center [441, 44] width 24 height 15
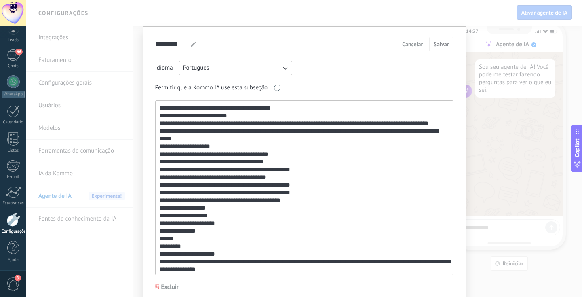
click at [497, 139] on div "******** Cardapio Cardapio Cardapio Cardapio Cardapio Cardapio Cardapio Cardapi…" at bounding box center [304, 148] width 556 height 297
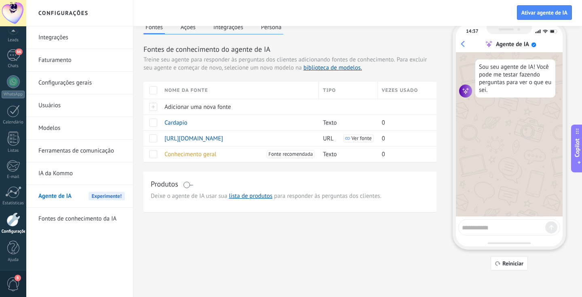
click at [496, 229] on textarea at bounding box center [503, 226] width 83 height 10
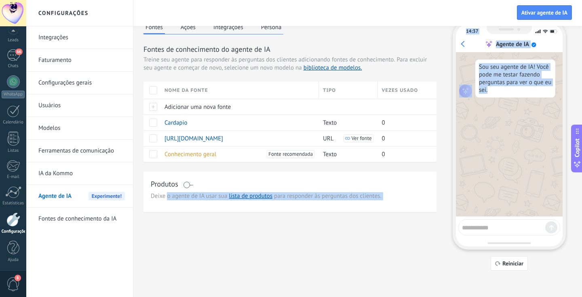
drag, startPoint x: 543, startPoint y: 184, endPoint x: 168, endPoint y: 194, distance: 375.7
click at [168, 194] on div "Fontes Ações Integrações Persona Fontes de conhecimento do agente de IA Treine …" at bounding box center [357, 145] width 428 height 249
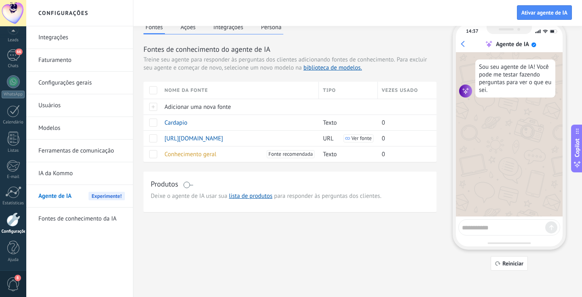
click at [337, 250] on div "Fontes Ações Integrações Persona Fontes de conhecimento do agente de IA Treine …" at bounding box center [357, 145] width 428 height 249
drag, startPoint x: 485, startPoint y: 219, endPoint x: 520, endPoint y: 228, distance: 36.2
click at [497, 228] on textarea at bounding box center [503, 226] width 83 height 10
click at [471, 226] on textarea at bounding box center [503, 226] width 83 height 10
type textarea "*"
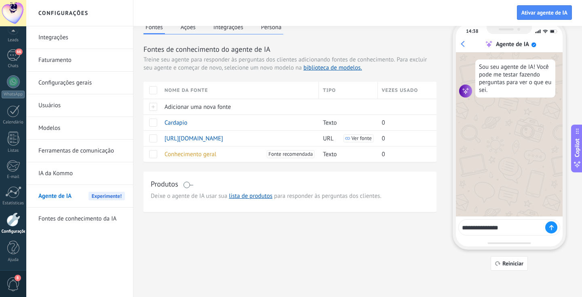
type textarea "**********"
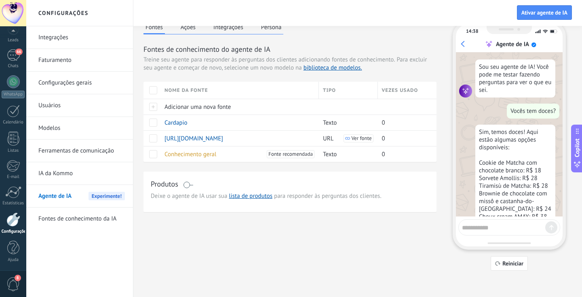
scroll to position [56, 0]
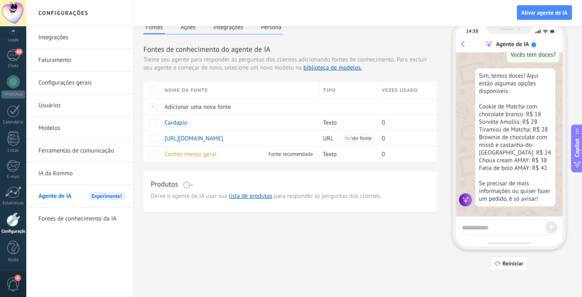
drag, startPoint x: 571, startPoint y: 214, endPoint x: 269, endPoint y: 31, distance: 353.7
click at [269, 31] on button "Persona" at bounding box center [271, 27] width 25 height 12
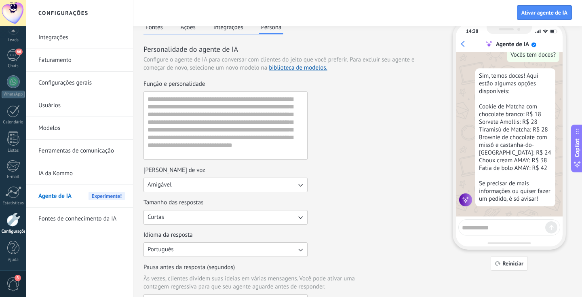
click at [269, 30] on button "Persona" at bounding box center [271, 27] width 25 height 13
click at [267, 27] on button "Persona" at bounding box center [271, 27] width 25 height 13
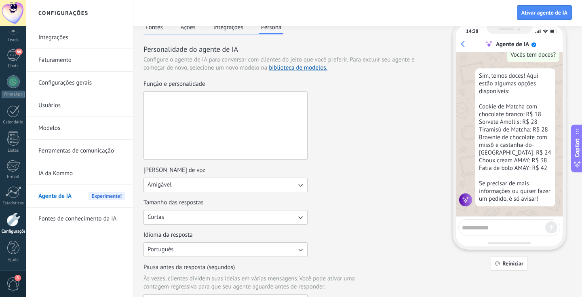
click at [155, 100] on textarea "Função e personalidade" at bounding box center [225, 126] width 162 height 68
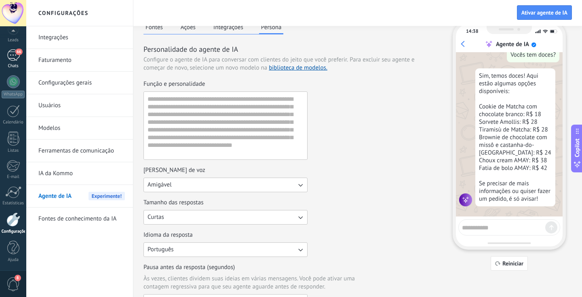
click at [18, 57] on div "66" at bounding box center [13, 55] width 13 height 12
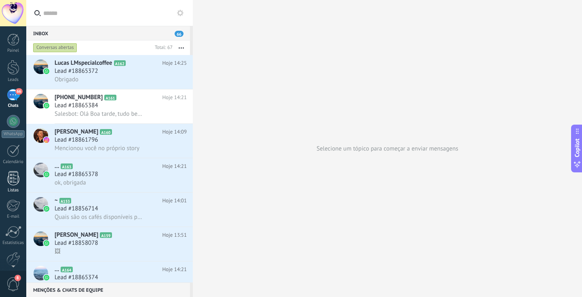
click at [14, 184] on div at bounding box center [13, 178] width 12 height 14
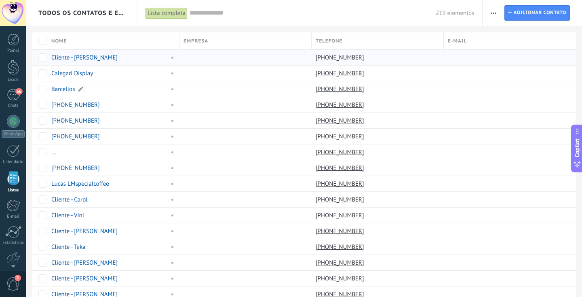
scroll to position [21, 0]
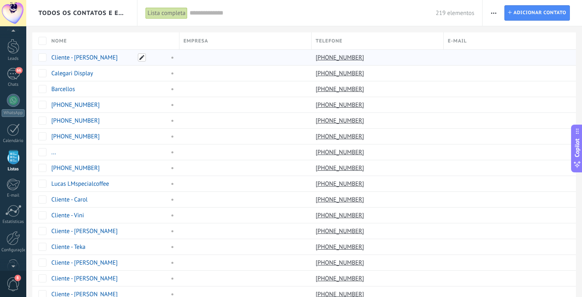
click at [141, 57] on span at bounding box center [142, 57] width 8 height 8
click at [77, 59] on input "**********" at bounding box center [93, 57] width 84 height 13
click at [205, 63] on div at bounding box center [243, 57] width 128 height 15
click at [86, 59] on link "Cliente - [PERSON_NAME]" at bounding box center [84, 58] width 66 height 8
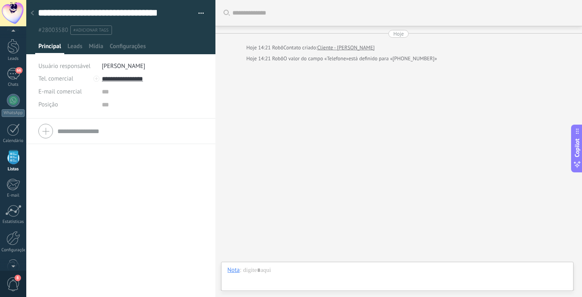
click at [13, 158] on div at bounding box center [13, 157] width 12 height 14
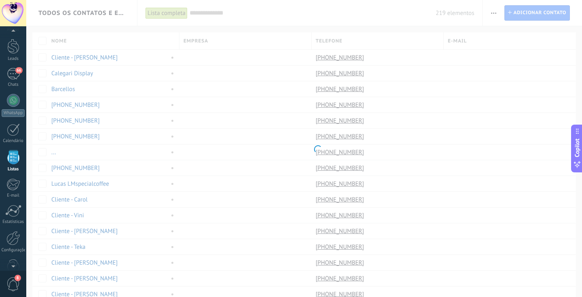
scroll to position [17, 0]
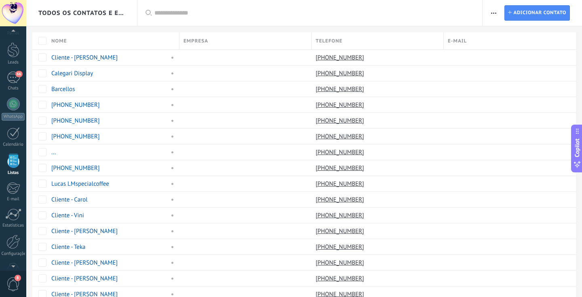
click at [12, 54] on div at bounding box center [13, 49] width 12 height 15
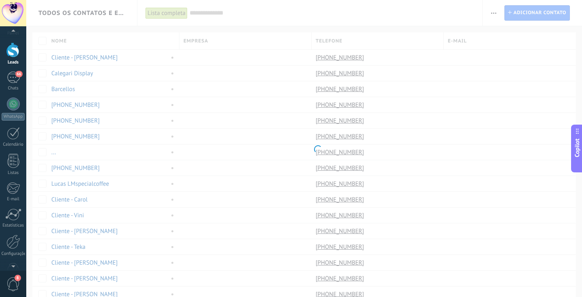
click at [12, 54] on div at bounding box center [13, 49] width 12 height 15
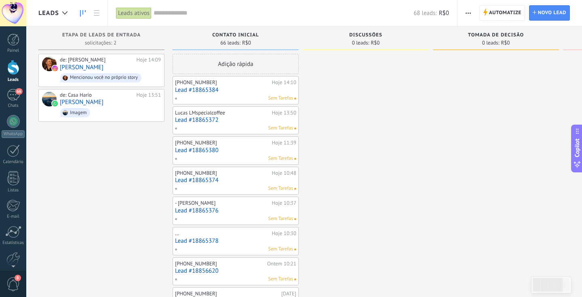
click at [194, 92] on link "Lead #18865384" at bounding box center [235, 90] width 121 height 7
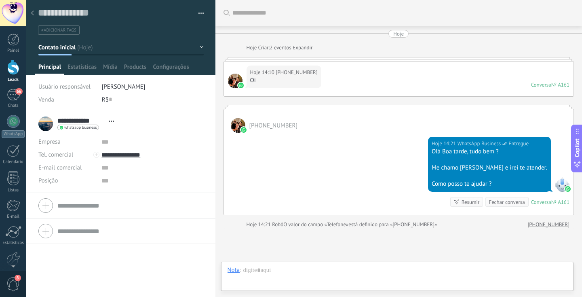
type textarea "**********"
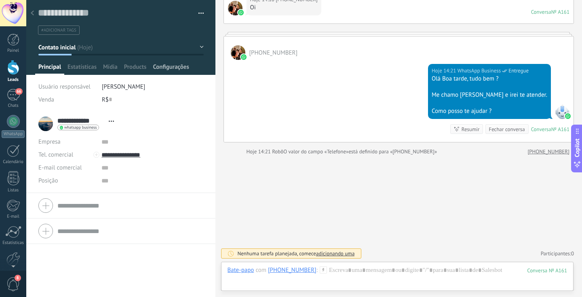
click at [186, 70] on span "Configurações" at bounding box center [171, 69] width 36 height 12
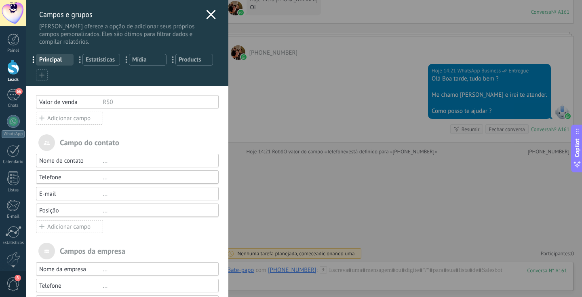
click at [208, 13] on icon at bounding box center [211, 15] width 10 height 10
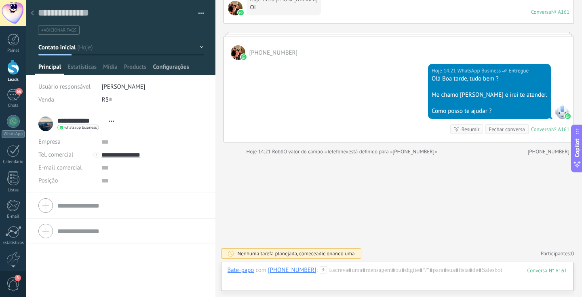
click at [173, 70] on span "Configurações" at bounding box center [171, 69] width 36 height 12
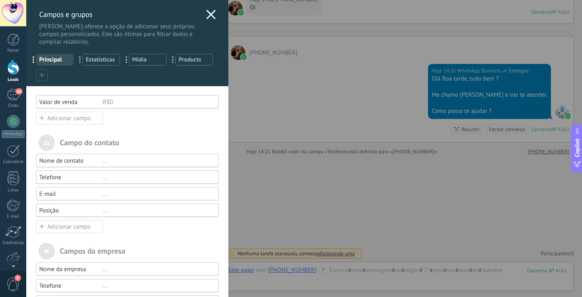
click at [62, 122] on div "Adicionar campo" at bounding box center [69, 118] width 67 height 13
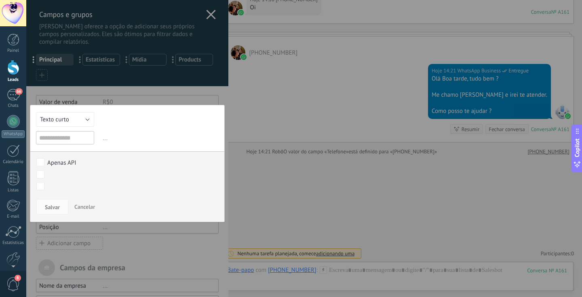
click at [57, 120] on span "Texto curto" at bounding box center [54, 120] width 29 height 8
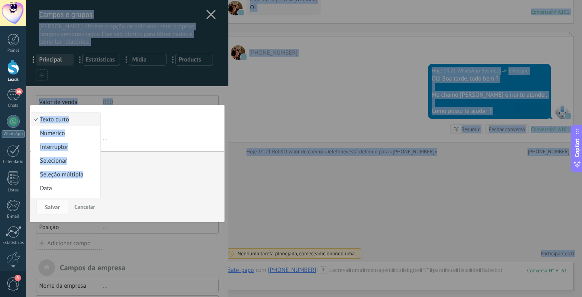
drag, startPoint x: 81, startPoint y: 181, endPoint x: 466, endPoint y: 37, distance: 411.2
click at [466, 37] on div "[PERSON_NAME] e grupos Kommo oferece a opção de adicionar seus próprios campos …" at bounding box center [304, 148] width 556 height 297
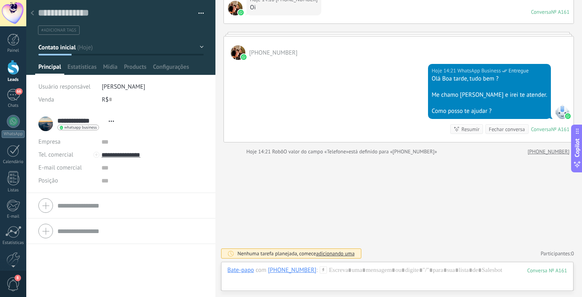
click at [171, 69] on span "Configurações" at bounding box center [171, 69] width 36 height 12
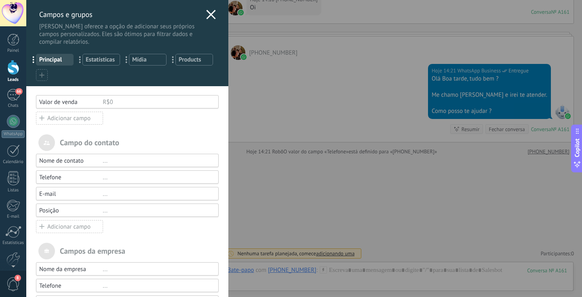
click at [81, 123] on div "Adicionar campo" at bounding box center [69, 118] width 67 height 13
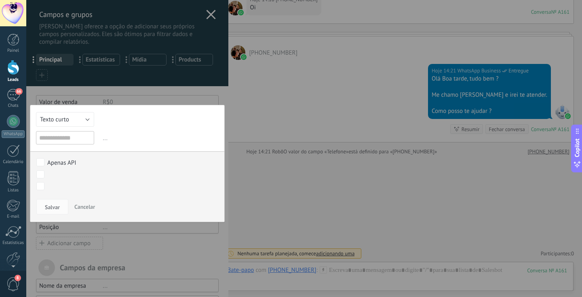
click at [78, 120] on button "Texto curto" at bounding box center [65, 119] width 58 height 15
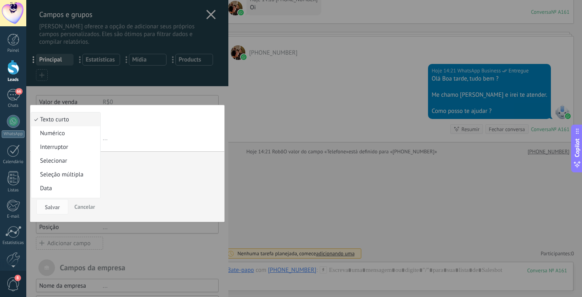
click at [67, 175] on span "Seleção múltipla" at bounding box center [64, 175] width 67 height 8
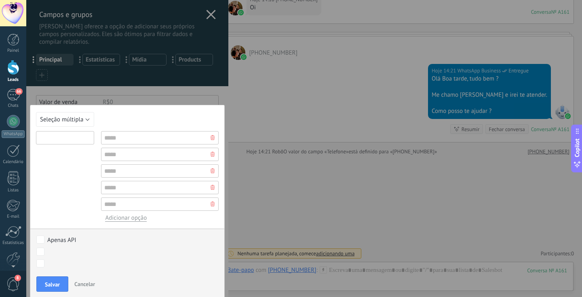
click at [64, 137] on input "text" at bounding box center [65, 137] width 58 height 13
type input "**********"
type input "****"
type input "**********"
type input "*******"
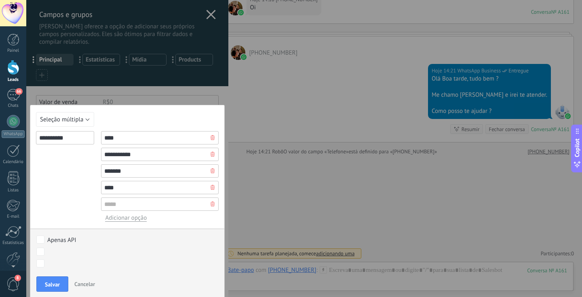
type input "****"
type input "******"
click at [140, 220] on span "Adicionar opção" at bounding box center [126, 218] width 42 height 8
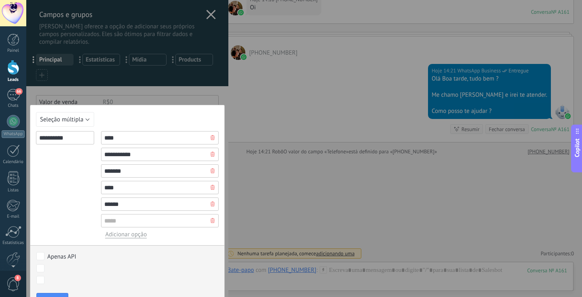
click at [143, 223] on input "text" at bounding box center [160, 220] width 118 height 13
type input "******"
click at [128, 235] on span "Adicionar opção" at bounding box center [126, 234] width 42 height 8
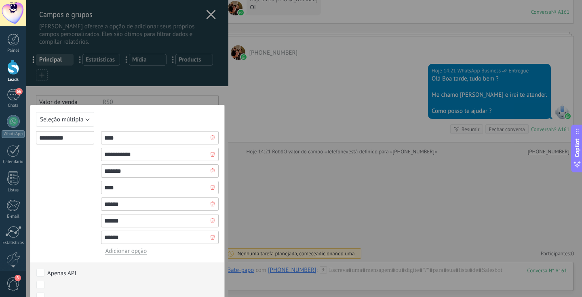
scroll to position [49, 0]
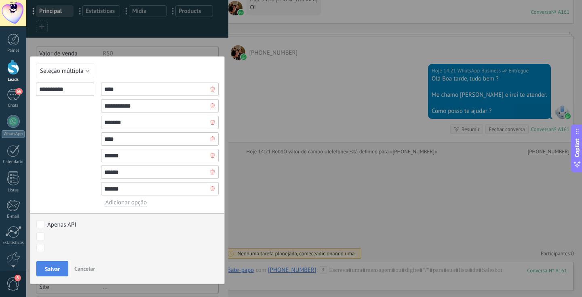
type input "******"
click at [55, 274] on button "Salvar" at bounding box center [52, 268] width 32 height 15
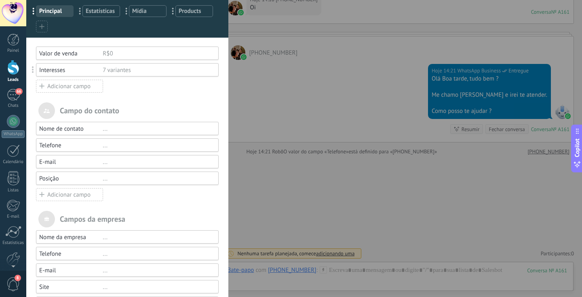
click at [342, 128] on div "[PERSON_NAME] e grupos Kommo oferece a opção de adicionar seus próprios campos …" at bounding box center [304, 148] width 556 height 297
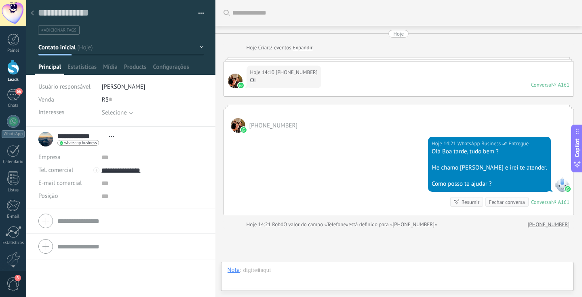
scroll to position [73, 0]
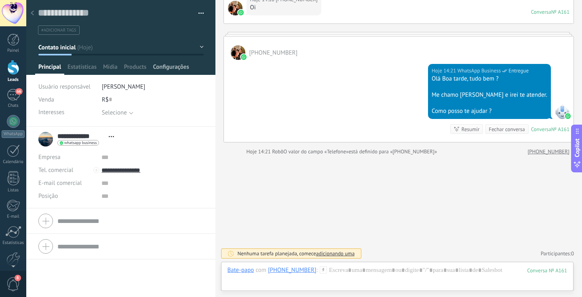
click at [164, 67] on span "Configurações" at bounding box center [171, 69] width 36 height 12
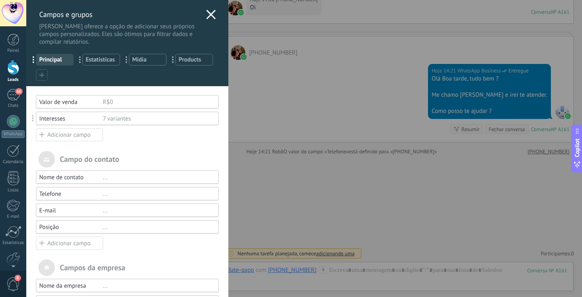
click at [350, 148] on div "[PERSON_NAME] e grupos Kommo oferece a opção de adicionar seus próprios campos …" at bounding box center [304, 148] width 556 height 297
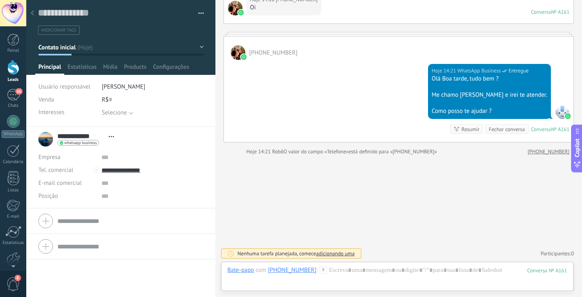
click at [308, 135] on div "Hoje 14:21 WhatsApp Business Entregue Olá Boa tarde, tudo bem ? Me chamo [PERSO…" at bounding box center [399, 101] width 350 height 82
click at [175, 71] on span "Configurações" at bounding box center [171, 69] width 36 height 12
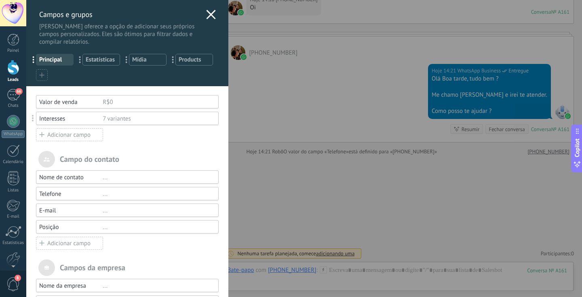
click at [67, 135] on div "Adicionar campo" at bounding box center [69, 134] width 67 height 13
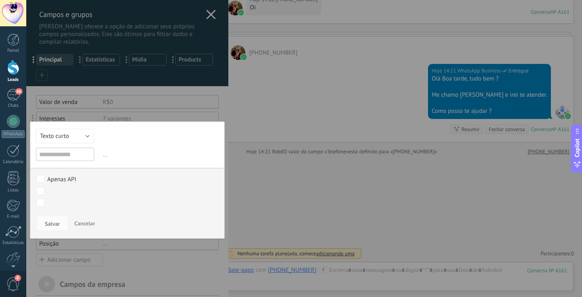
click at [26, 47] on div "[PERSON_NAME] e grupos Kommo oferece a opção de adicionar seus próprios campos …" at bounding box center [304, 148] width 556 height 297
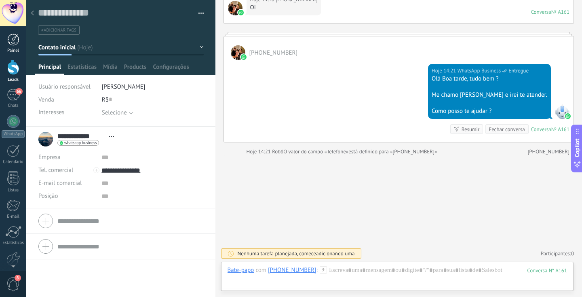
click at [12, 45] on div at bounding box center [13, 40] width 12 height 12
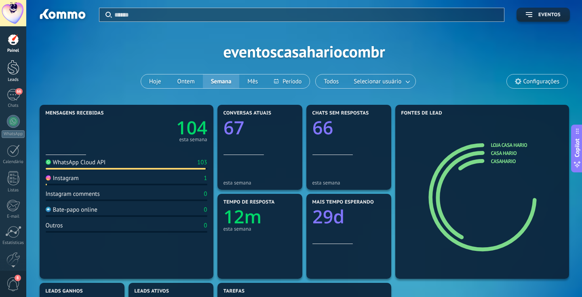
click at [12, 73] on div at bounding box center [13, 67] width 12 height 15
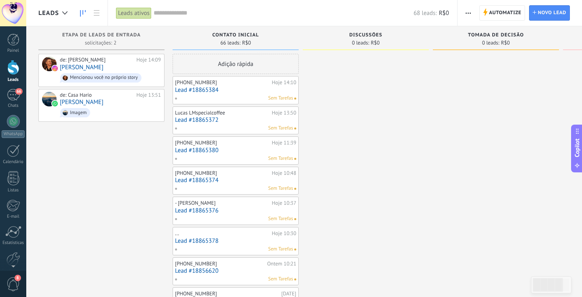
click at [214, 82] on div "[PHONE_NUMBER]" at bounding box center [222, 82] width 95 height 6
click at [209, 90] on link "Lead #18865384" at bounding box center [235, 90] width 121 height 7
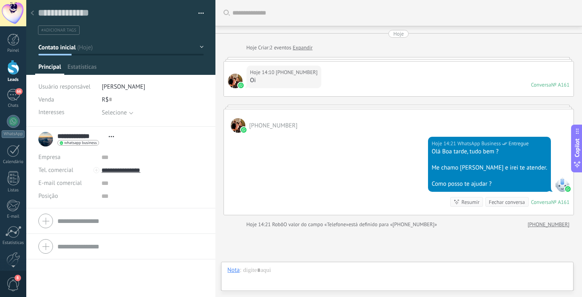
scroll to position [73, 0]
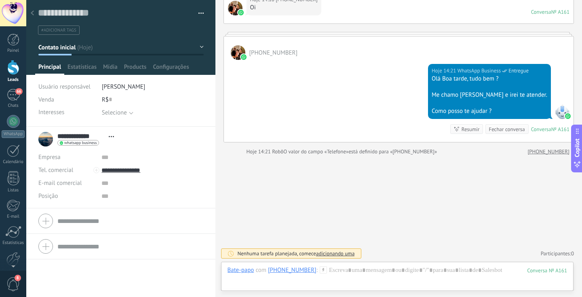
click at [196, 13] on button "button" at bounding box center [198, 13] width 12 height 12
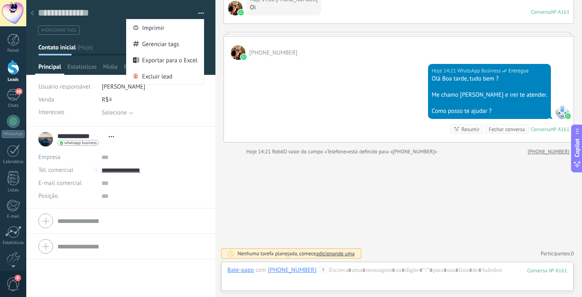
click at [162, 103] on div "R$ 0" at bounding box center [153, 99] width 102 height 13
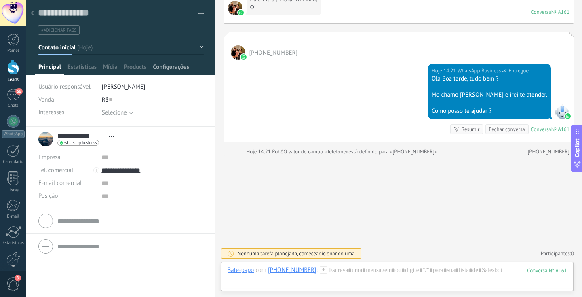
click at [181, 67] on span "Configurações" at bounding box center [171, 69] width 36 height 12
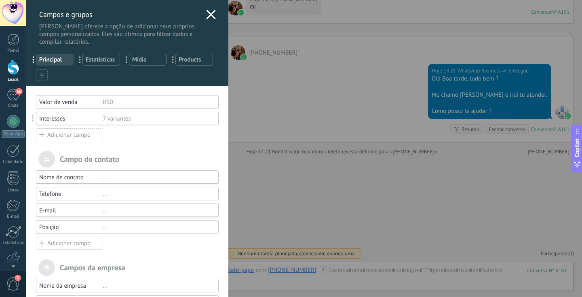
click at [125, 117] on div "7 variantes" at bounding box center [157, 119] width 109 height 8
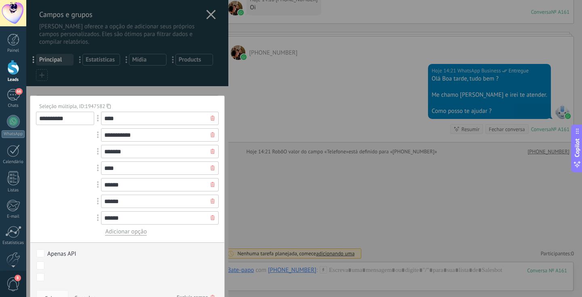
click at [156, 91] on div at bounding box center [127, 194] width 202 height 389
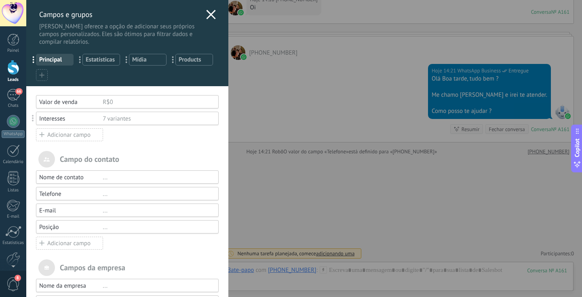
click at [210, 17] on use at bounding box center [210, 14] width 9 height 9
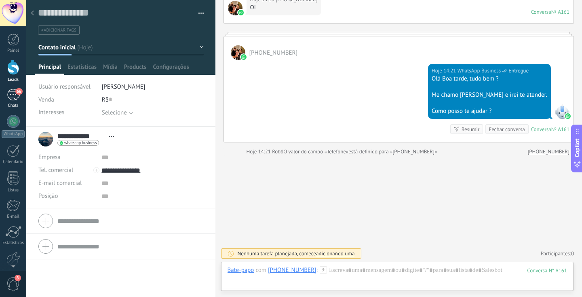
click at [16, 101] on link "66 Chats" at bounding box center [13, 98] width 26 height 19
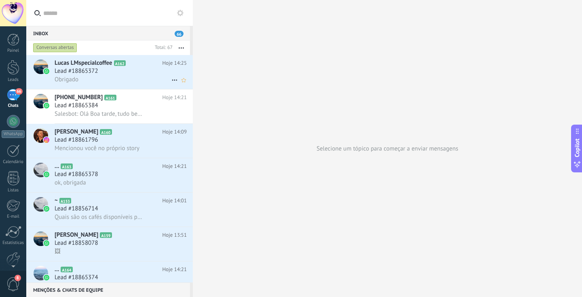
click at [121, 73] on div "Lead #18865372" at bounding box center [121, 71] width 132 height 8
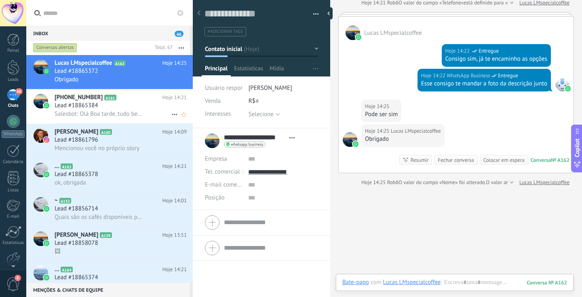
scroll to position [12, 0]
click at [447, 159] on div "Fechar conversa" at bounding box center [456, 160] width 36 height 8
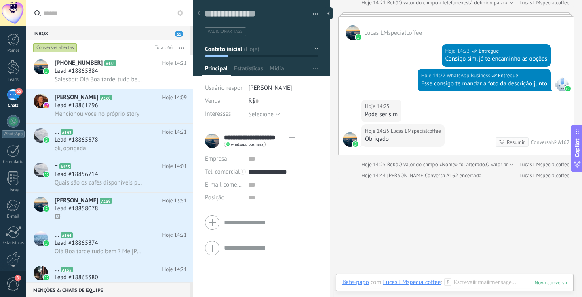
scroll to position [444, 0]
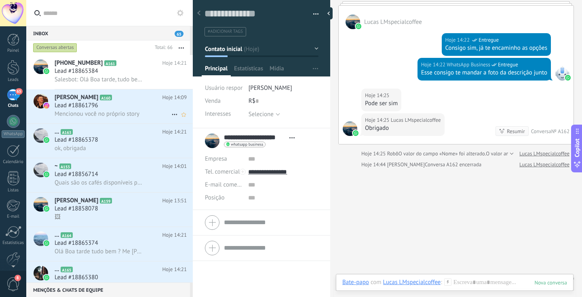
click at [120, 101] on div "Lead #18861796" at bounding box center [121, 105] width 132 height 8
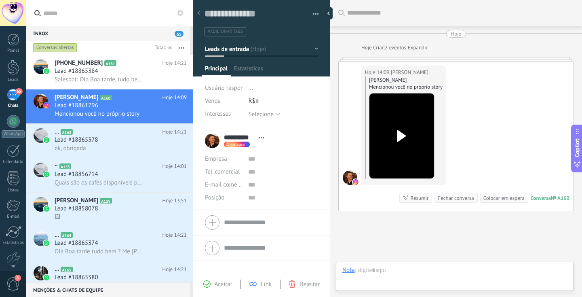
scroll to position [12, 0]
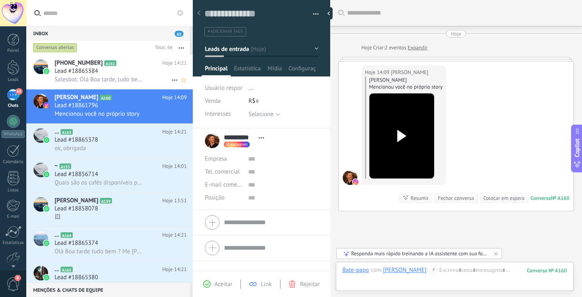
click at [118, 76] on span "Salesbot: Olá Boa tarde, tudo bem ? Me chamo [PERSON_NAME] e irei te atender. C…" at bounding box center [99, 80] width 88 height 8
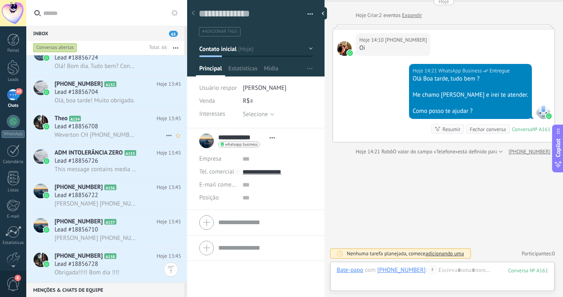
scroll to position [1778, 0]
click at [89, 270] on span "Obrigada!!!!! Bom dia !!!!" at bounding box center [87, 272] width 65 height 8
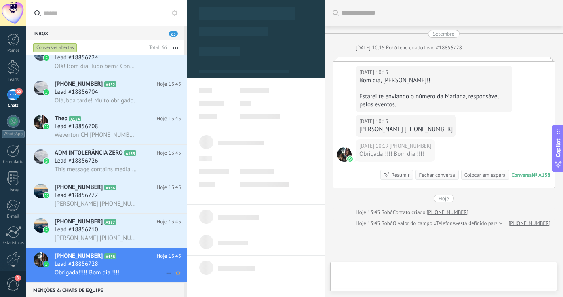
scroll to position [72, 0]
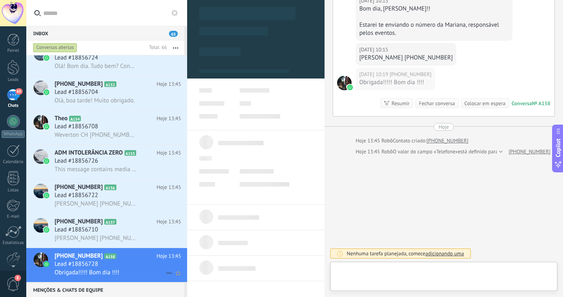
type textarea "**********"
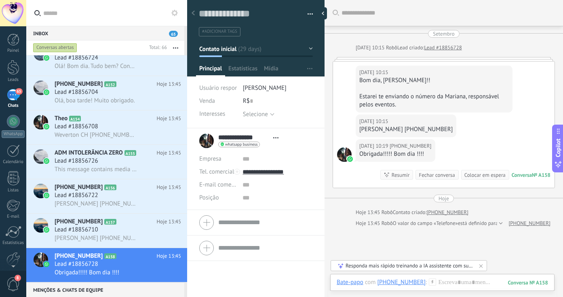
scroll to position [0, 0]
click at [431, 175] on div "Fechar conversa" at bounding box center [437, 175] width 36 height 8
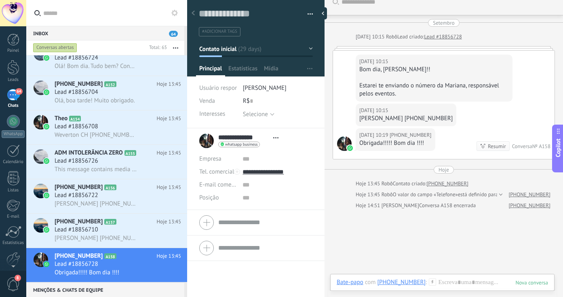
scroll to position [1743, 0]
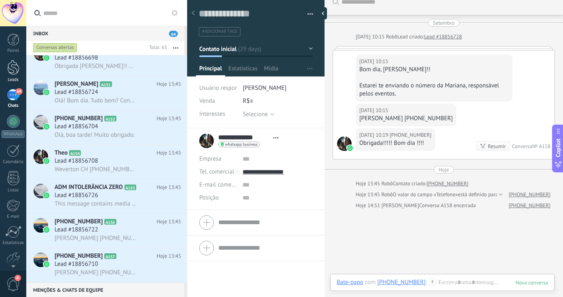
click at [13, 74] on div at bounding box center [13, 67] width 12 height 15
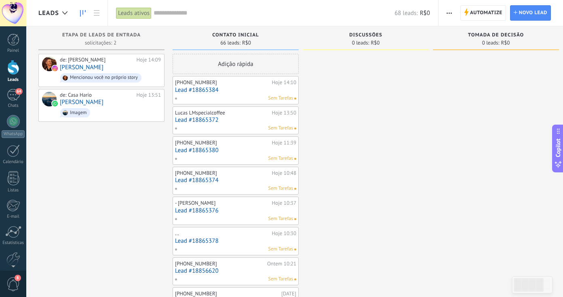
click at [477, 13] on span "Automatize" at bounding box center [486, 13] width 32 height 15
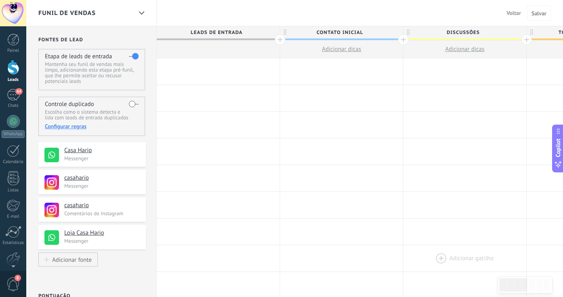
click at [192, 71] on div at bounding box center [218, 71] width 123 height 26
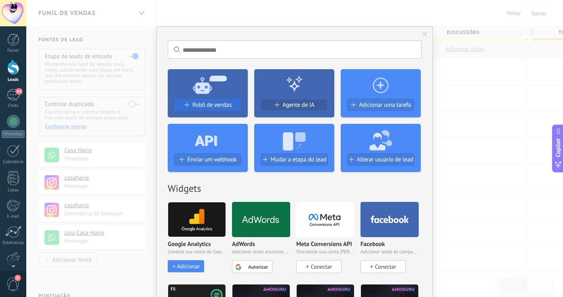
click at [204, 102] on span "Robô de vendas" at bounding box center [211, 104] width 39 height 7
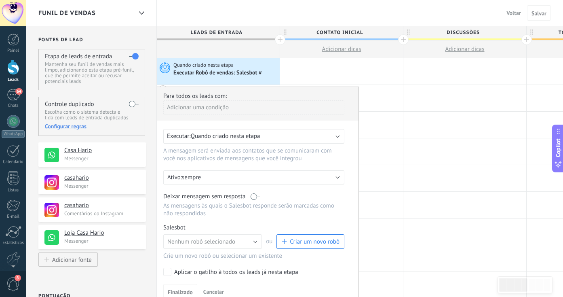
click at [204, 102] on div "Adicionar uma condição" at bounding box center [253, 107] width 181 height 14
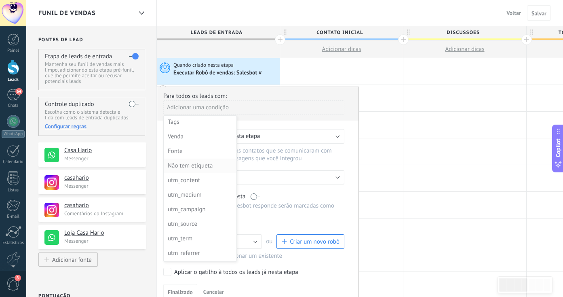
scroll to position [1, 0]
click at [206, 152] on div "Fonte" at bounding box center [199, 150] width 63 height 11
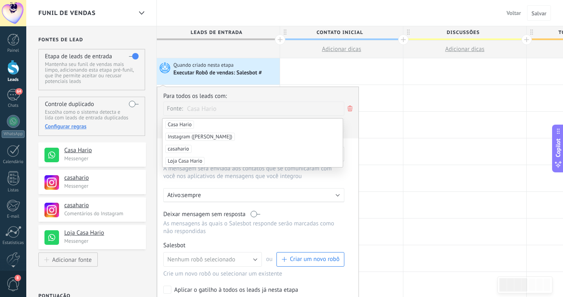
click at [191, 124] on span "Casa Hario" at bounding box center [179, 124] width 29 height 8
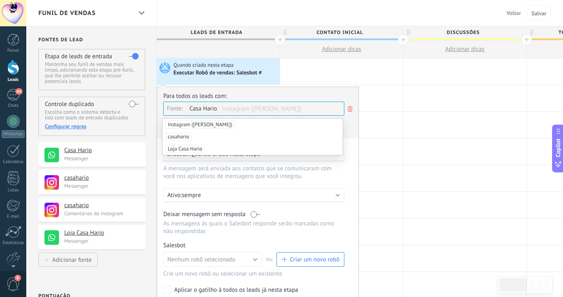
click at [326, 92] on div "Para todos os leads com: Fonte: Casa Hario Instagram (casahario) Adicionar uma …" at bounding box center [257, 115] width 189 height 46
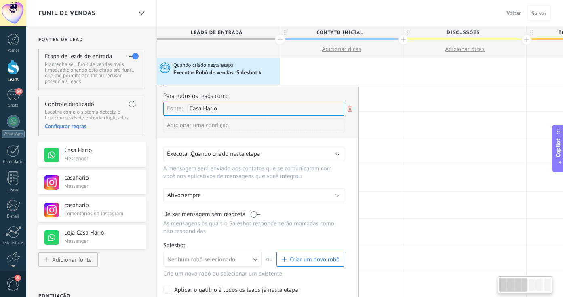
click at [309, 108] on div "Fonte: Casa Hario" at bounding box center [253, 108] width 181 height 14
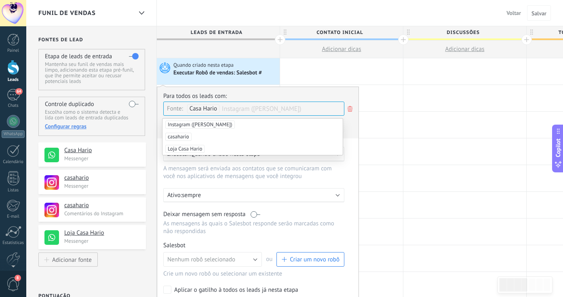
click at [334, 93] on div "Para todos os leads com:" at bounding box center [257, 96] width 189 height 8
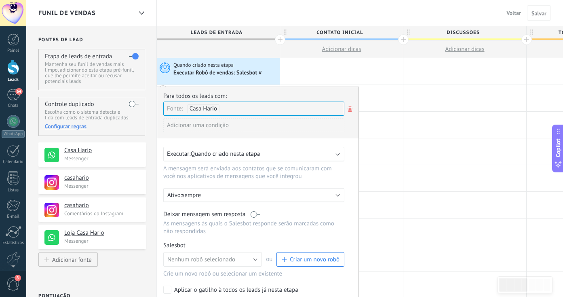
click at [241, 128] on div "Adicionar uma condição" at bounding box center [253, 125] width 181 height 14
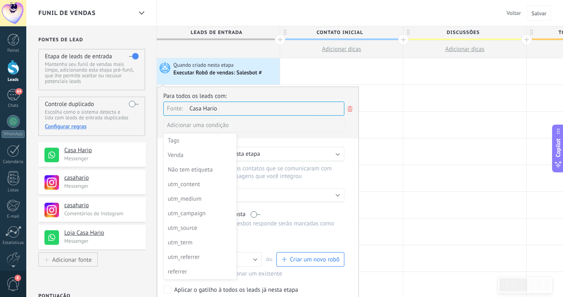
scroll to position [0, 0]
click at [268, 136] on div at bounding box center [257, 205] width 201 height 236
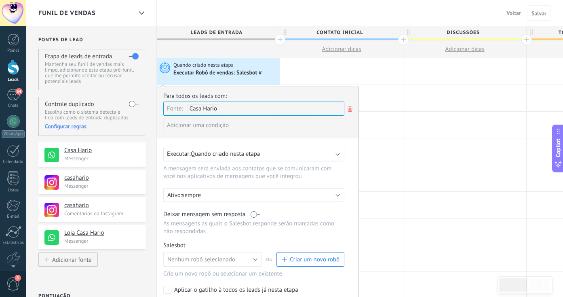
click at [278, 156] on div "Executar: Quando criado nesta etapa" at bounding box center [250, 154] width 167 height 8
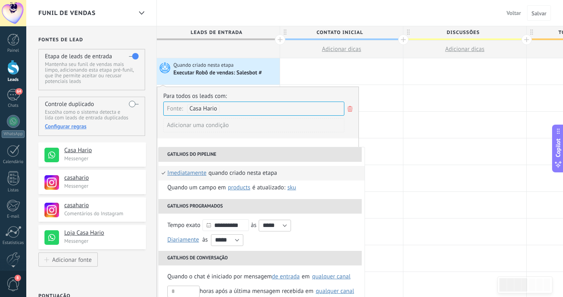
click at [278, 156] on li "Gatilhos do pipeline" at bounding box center [259, 154] width 203 height 15
click at [268, 131] on div "Adicionar uma condição" at bounding box center [253, 125] width 181 height 14
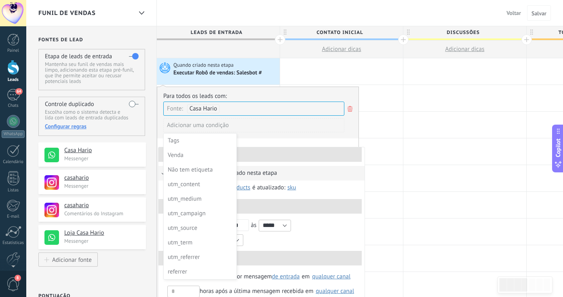
click at [268, 131] on div at bounding box center [257, 205] width 201 height 236
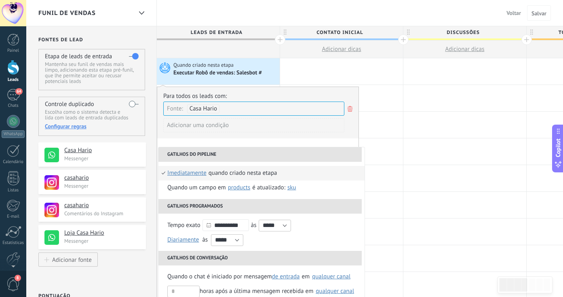
click at [273, 158] on li "Gatilhos do pipeline" at bounding box center [259, 154] width 203 height 15
click at [239, 173] on div "Quando criado nesta etapa" at bounding box center [243, 173] width 69 height 15
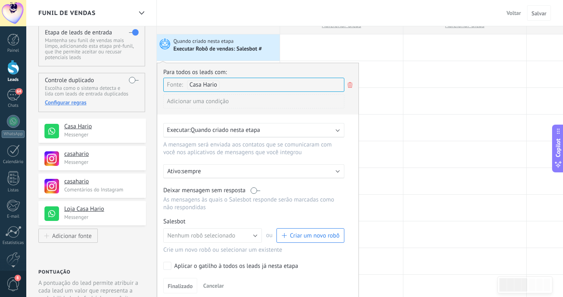
scroll to position [23, 0]
drag, startPoint x: 304, startPoint y: 233, endPoint x: 305, endPoint y: 239, distance: 5.7
click at [305, 239] on span "Criar um novo robô" at bounding box center [315, 236] width 50 height 8
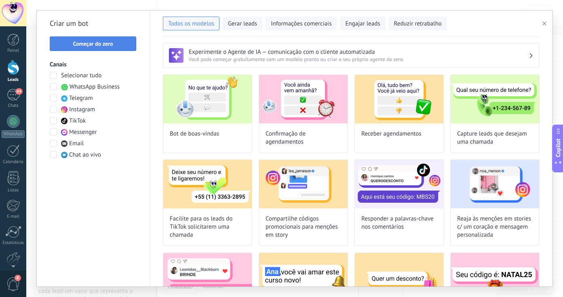
click at [116, 44] on span "Começar do zero" at bounding box center [93, 44] width 78 height 6
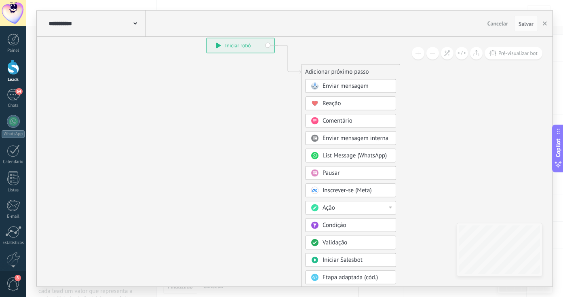
click at [337, 224] on span "Condição" at bounding box center [335, 225] width 24 height 8
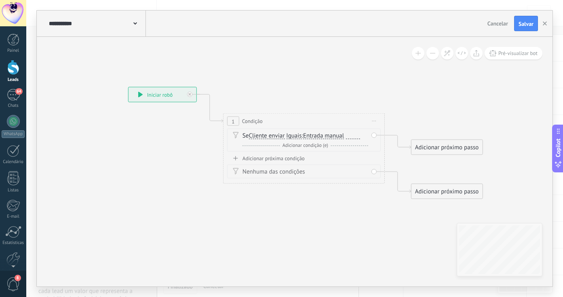
click at [343, 135] on span "Entrada manual" at bounding box center [323, 136] width 41 height 6
click at [343, 135] on button "Entrada manual" at bounding box center [349, 136] width 101 height 15
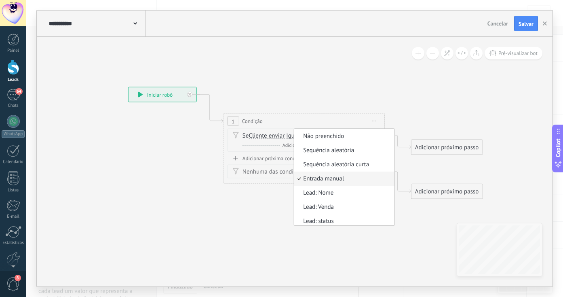
scroll to position [2, 0]
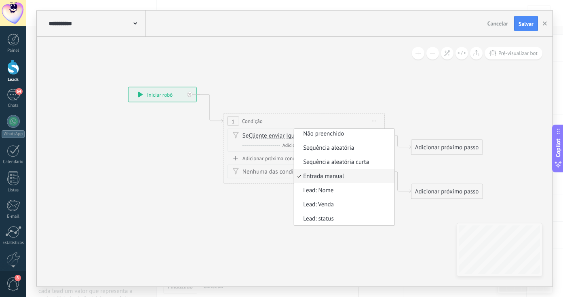
click at [392, 123] on icon at bounding box center [291, 143] width 731 height 516
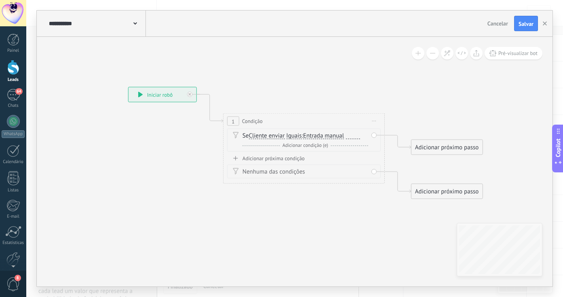
click at [356, 136] on div at bounding box center [353, 136] width 14 height 6
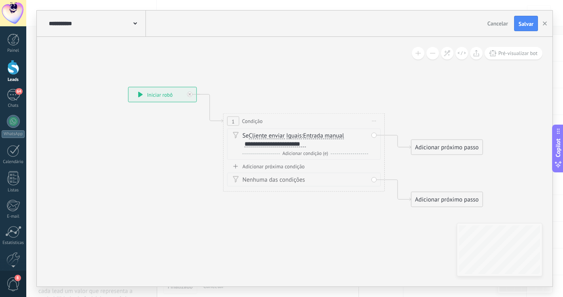
click at [259, 58] on icon at bounding box center [291, 143] width 731 height 516
click at [298, 143] on div "**********" at bounding box center [275, 144] width 61 height 6
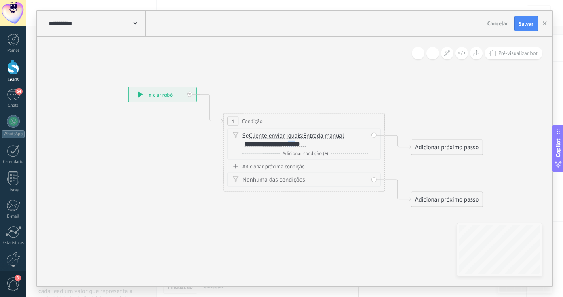
click at [298, 143] on div "**********" at bounding box center [275, 144] width 61 height 6
click at [306, 144] on div "Se Cliente enviar Cliente enviar Comentário do cliente Cliente Código de chat a…" at bounding box center [306, 140] width 126 height 16
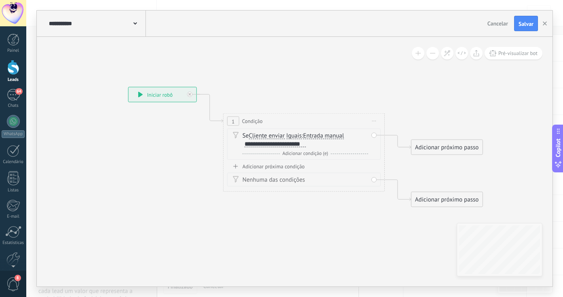
click at [306, 144] on div "Se Cliente enviar Cliente enviar Comentário do cliente Cliente Código de chat a…" at bounding box center [306, 140] width 126 height 16
click at [283, 146] on div "**********" at bounding box center [275, 144] width 61 height 6
drag, startPoint x: 456, startPoint y: 167, endPoint x: 339, endPoint y: 167, distance: 117.2
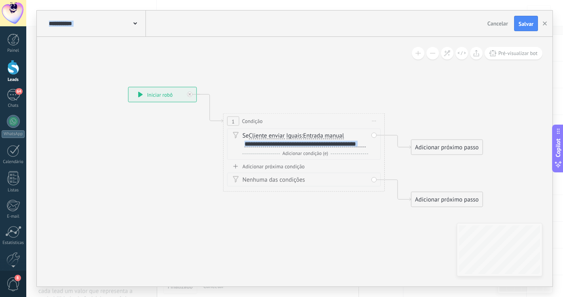
click at [128, 87] on div "**********" at bounding box center [128, 87] width 0 height 0
click at [460, 148] on div "Adicionar próximo passo" at bounding box center [446, 147] width 71 height 13
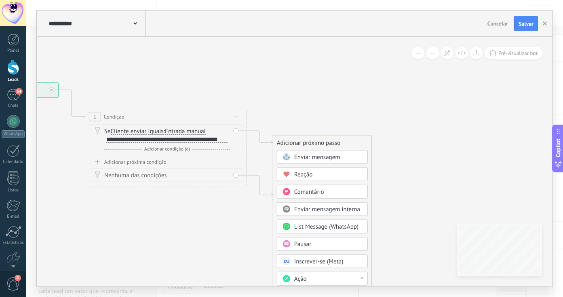
drag, startPoint x: 448, startPoint y: 131, endPoint x: 308, endPoint y: 125, distance: 140.4
click at [308, 125] on icon at bounding box center [153, 138] width 731 height 516
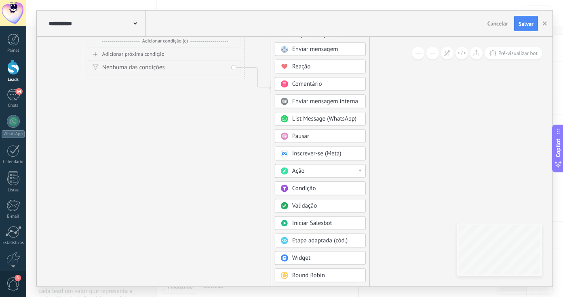
click at [306, 172] on div "Ação" at bounding box center [326, 171] width 68 height 8
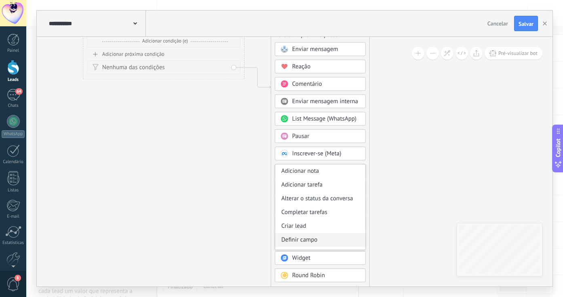
click at [300, 241] on div "Definir campo" at bounding box center [320, 240] width 90 height 14
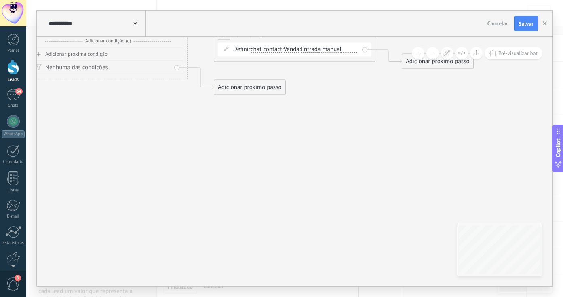
click at [299, 51] on span "Venda" at bounding box center [292, 49] width 16 height 6
click at [299, 51] on button "Venda" at bounding box center [330, 49] width 101 height 15
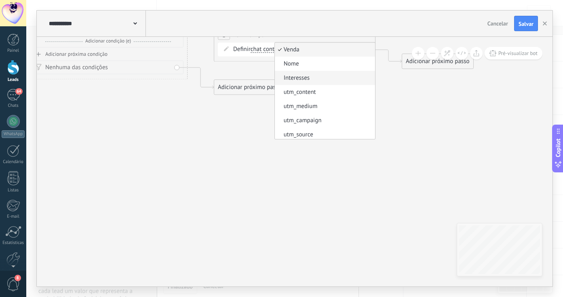
click at [308, 80] on span "Interesses" at bounding box center [324, 78] width 98 height 8
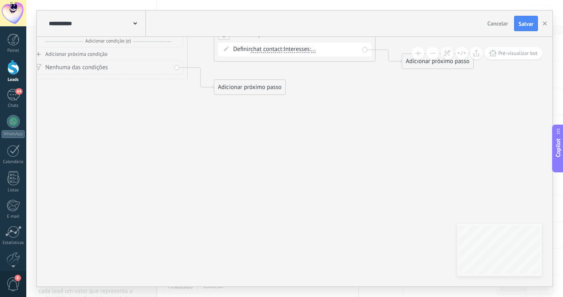
click at [316, 50] on span "..." at bounding box center [313, 49] width 5 height 6
click at [319, 50] on button "..." at bounding box center [357, 49] width 101 height 15
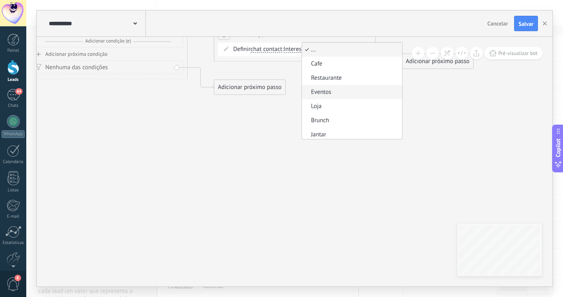
click at [330, 91] on span "Eventos" at bounding box center [351, 92] width 98 height 8
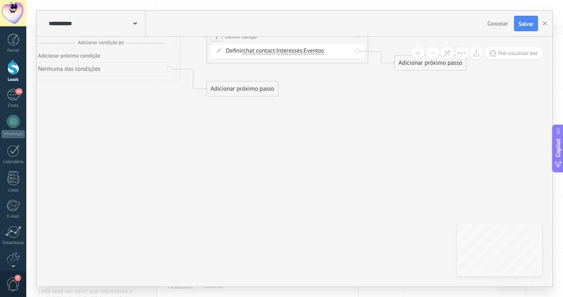
drag, startPoint x: 334, startPoint y: 114, endPoint x: 290, endPoint y: 132, distance: 48.2
click at [290, 133] on icon at bounding box center [180, 36] width 919 height 524
